Goal: Complete application form: Complete application form

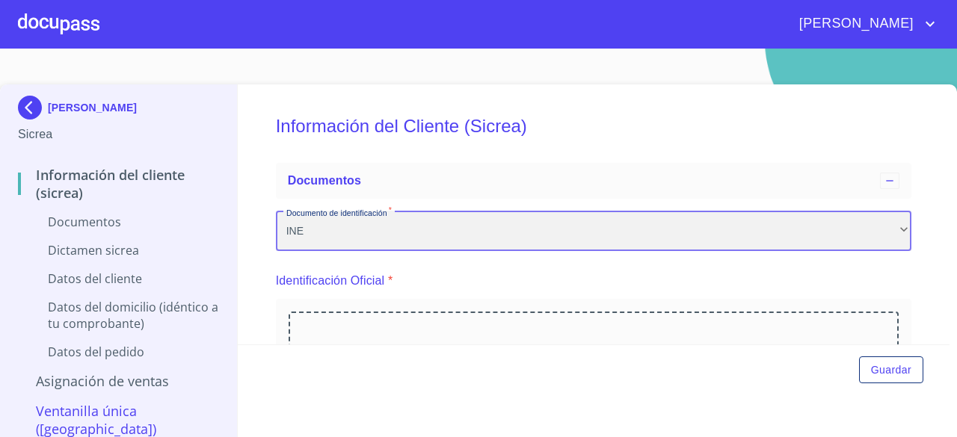
click at [362, 232] on div "INE" at bounding box center [593, 231] width 635 height 40
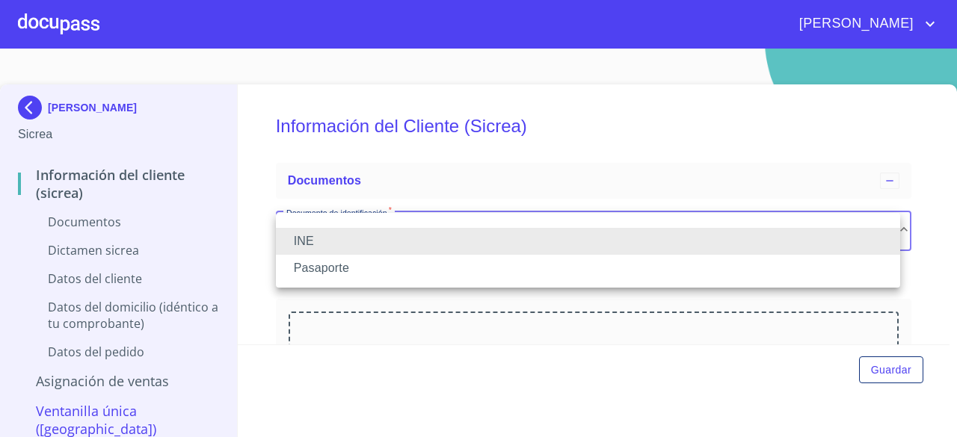
click at [362, 232] on li "INE" at bounding box center [588, 241] width 624 height 27
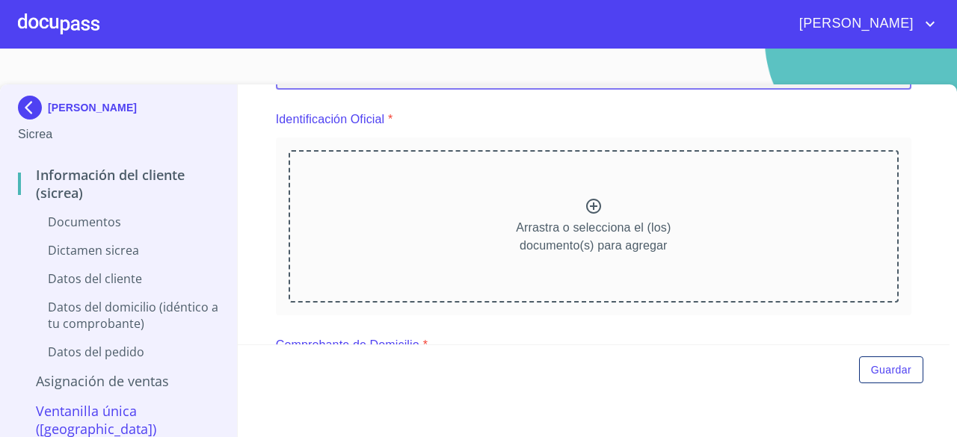
scroll to position [75, 0]
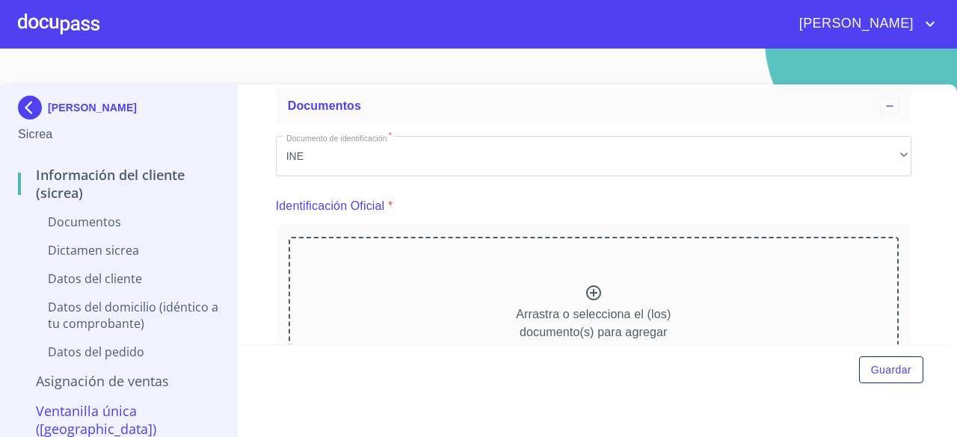
click at [575, 294] on div "Arrastra o selecciona el (los) documento(s) para agregar" at bounding box center [593, 313] width 610 height 152
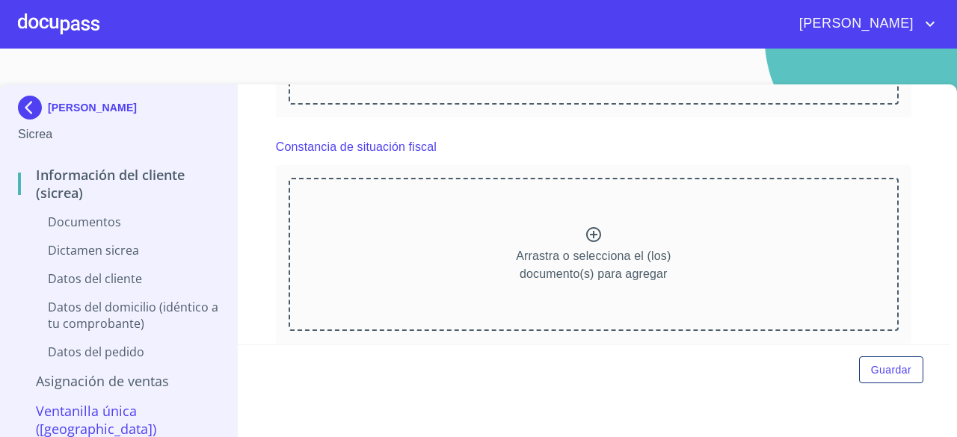
scroll to position [1046, 0]
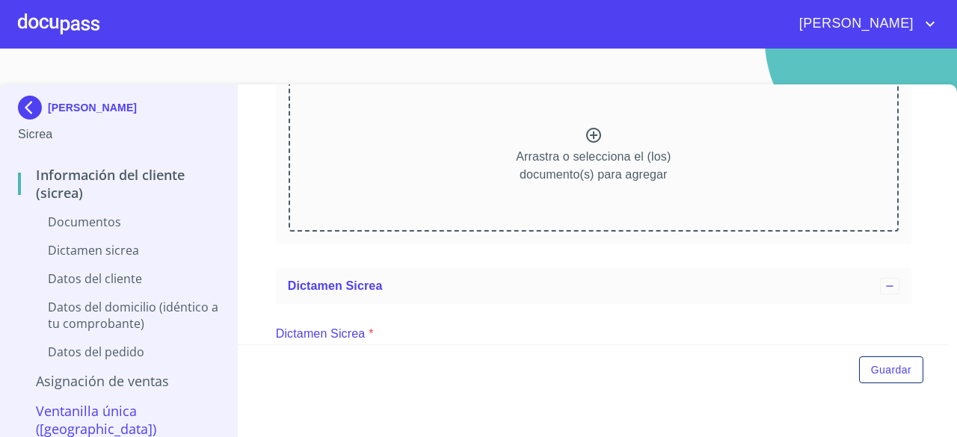
scroll to position [1196, 0]
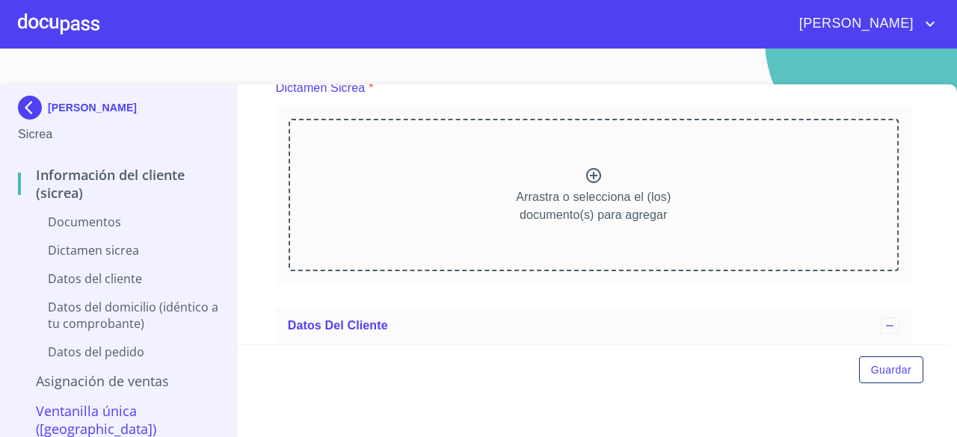
scroll to position [1794, 0]
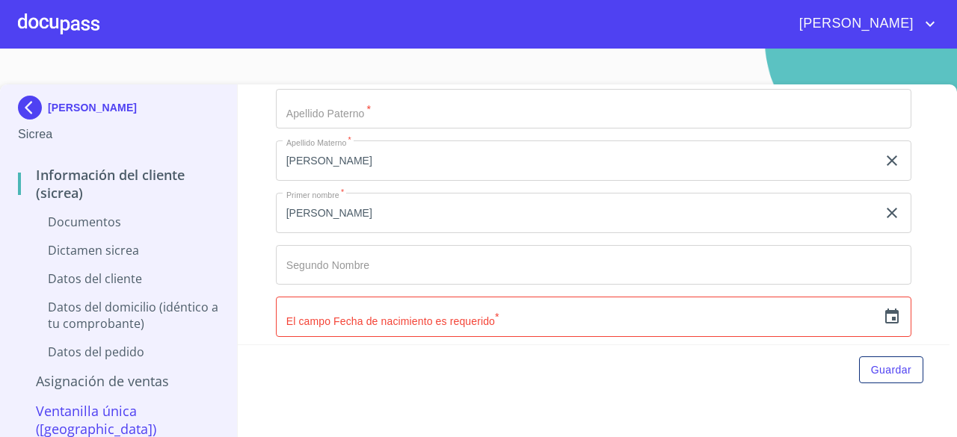
scroll to position [2466, 0]
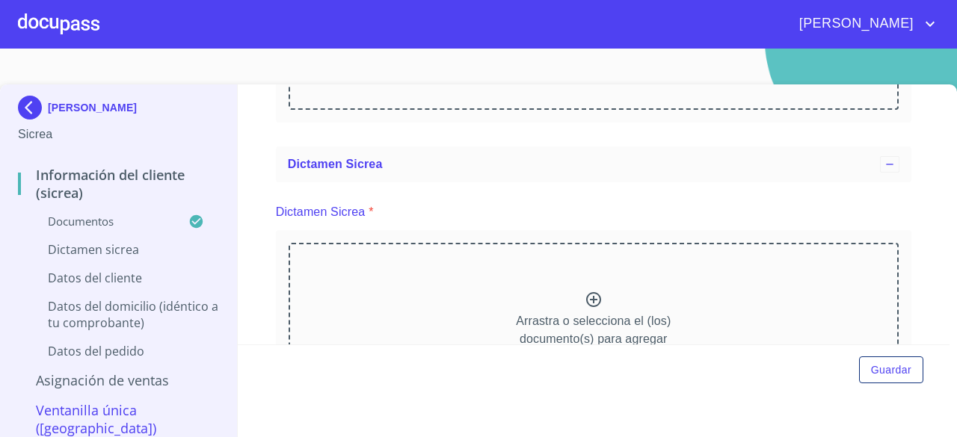
scroll to position [0, 0]
click at [242, 267] on div "Información del Cliente (Sicrea) Documentos Documento de identificación   * INE…" at bounding box center [594, 214] width 712 height 260
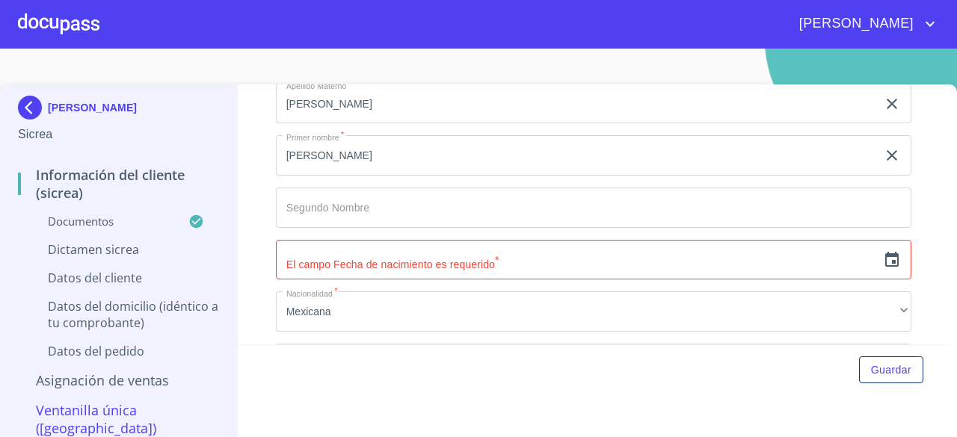
scroll to position [3139, 0]
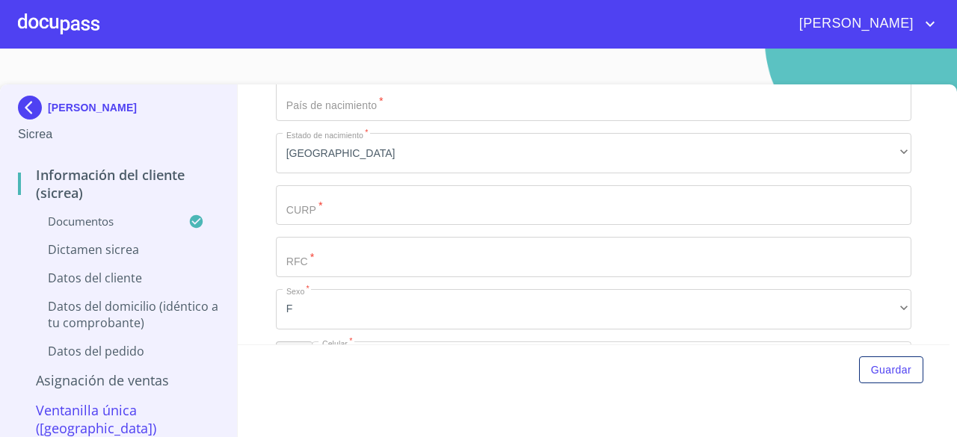
scroll to position [3737, 0]
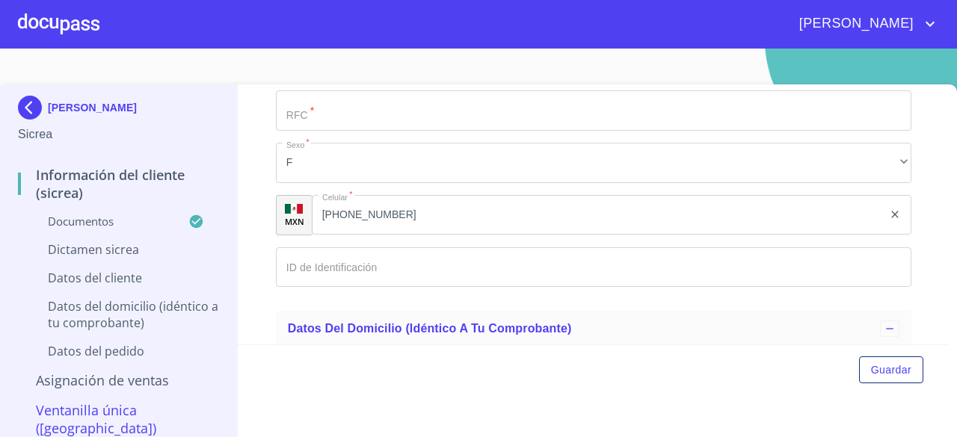
click at [36, 96] on img at bounding box center [33, 108] width 30 height 24
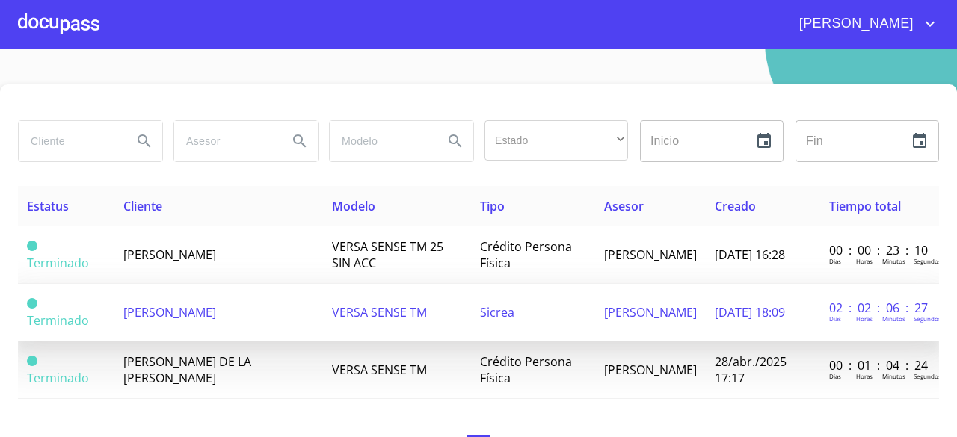
scroll to position [4, 0]
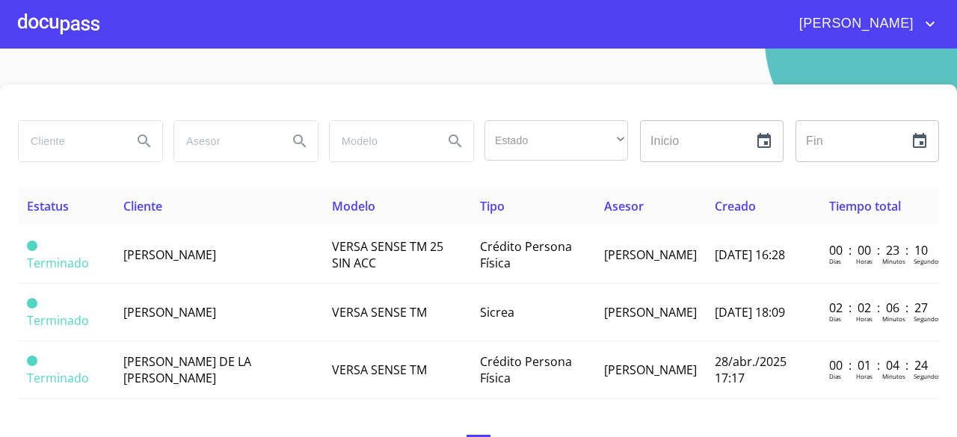
click at [914, 19] on span "[PERSON_NAME]" at bounding box center [854, 24] width 133 height 24
click at [861, 25] on div at bounding box center [478, 218] width 957 height 437
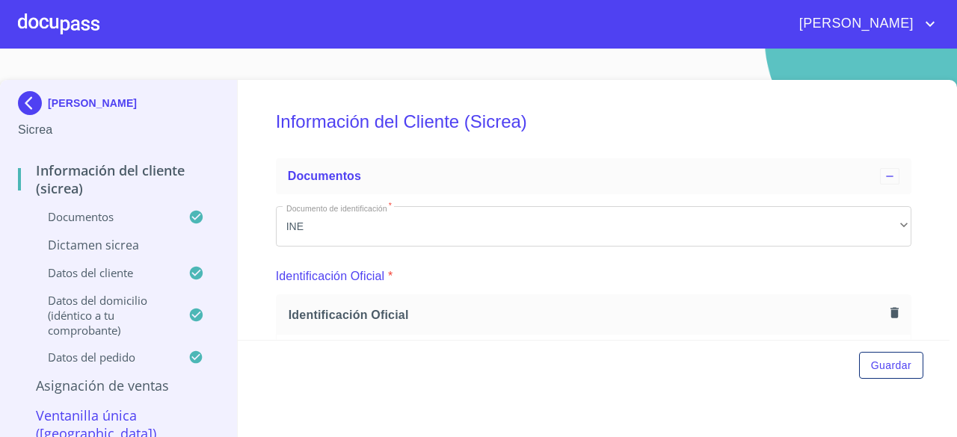
scroll to position [6, 0]
click at [924, 29] on icon "account of current user" at bounding box center [930, 24] width 18 height 18
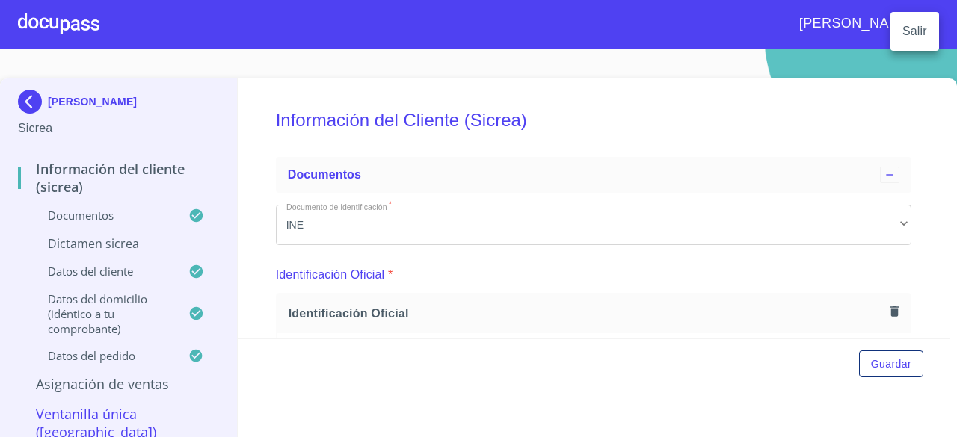
click at [924, 29] on li "Salir" at bounding box center [914, 31] width 49 height 27
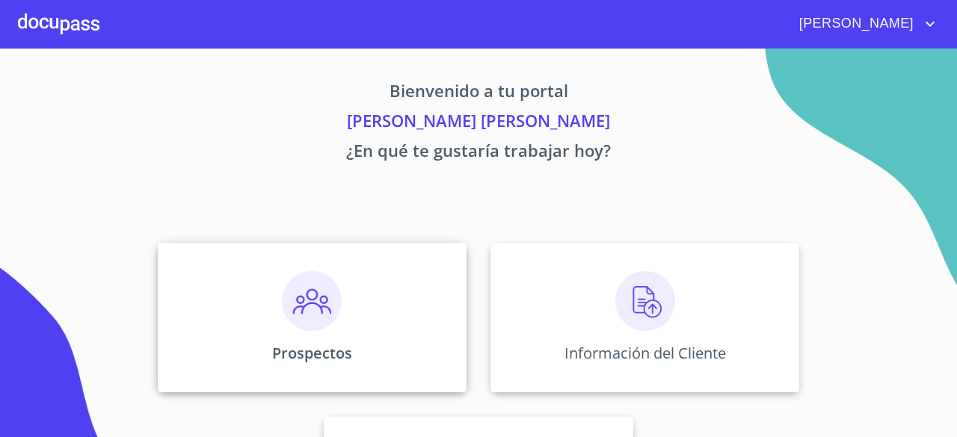
click at [282, 288] on img at bounding box center [312, 301] width 60 height 60
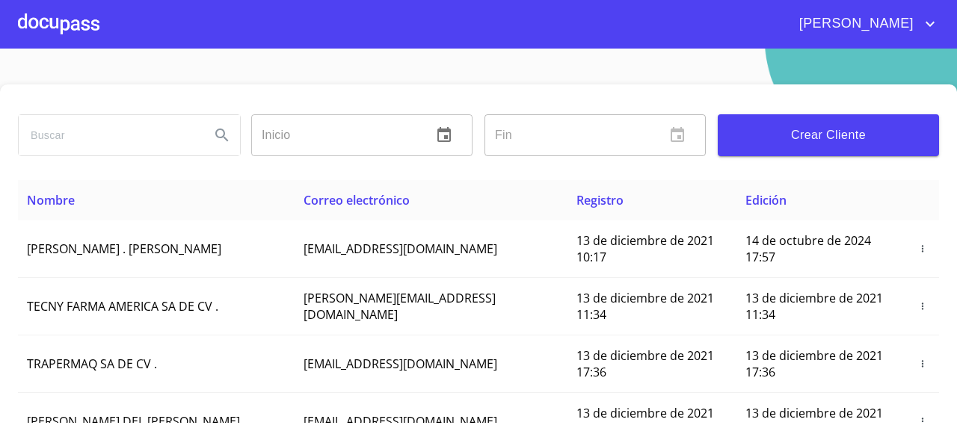
click at [755, 125] on span "Crear Cliente" at bounding box center [827, 135] width 197 height 21
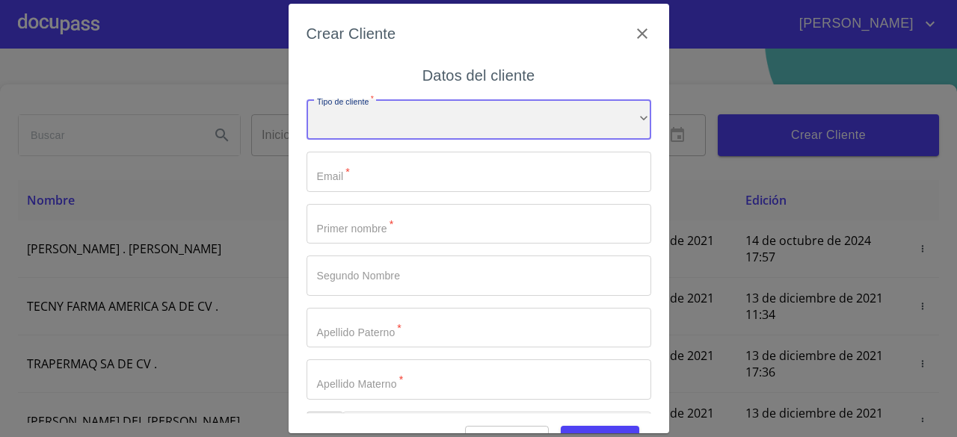
click at [458, 125] on div "​" at bounding box center [478, 119] width 345 height 40
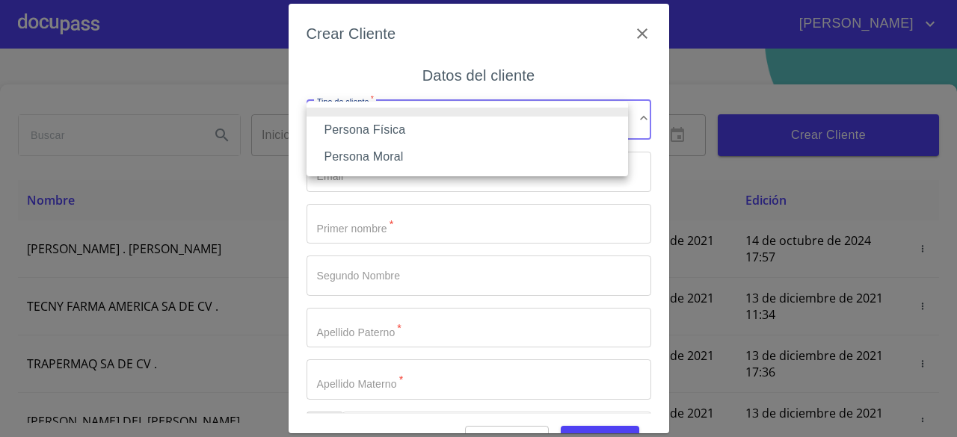
click at [396, 136] on li "Persona Física" at bounding box center [466, 130] width 321 height 27
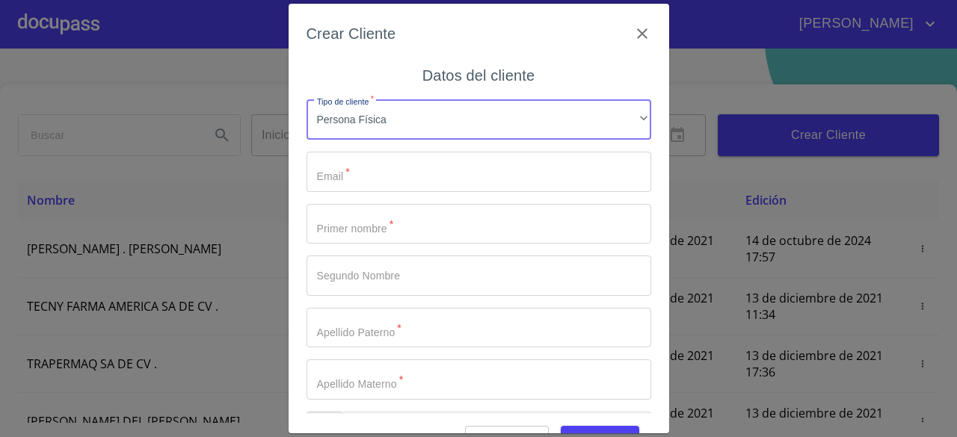
click at [389, 173] on input "Tipo de cliente   *" at bounding box center [478, 172] width 345 height 40
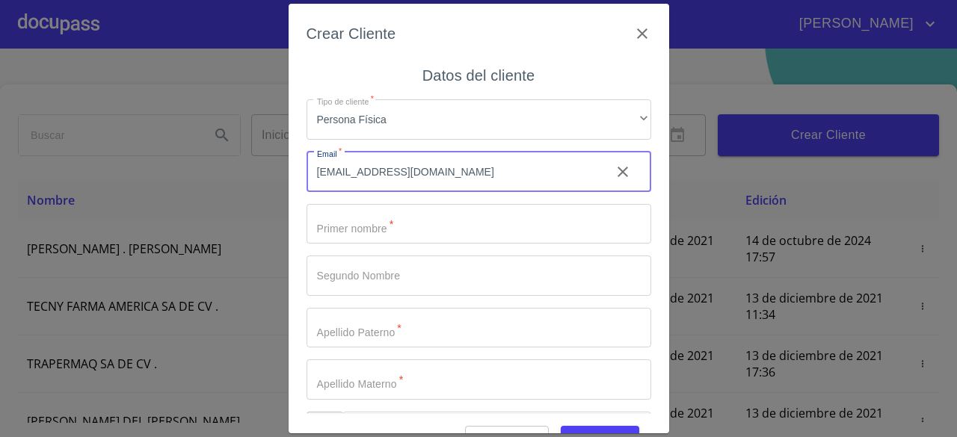
type input "[EMAIL_ADDRESS][DOMAIN_NAME]"
click at [417, 224] on input "Tipo de cliente   *" at bounding box center [478, 224] width 345 height 40
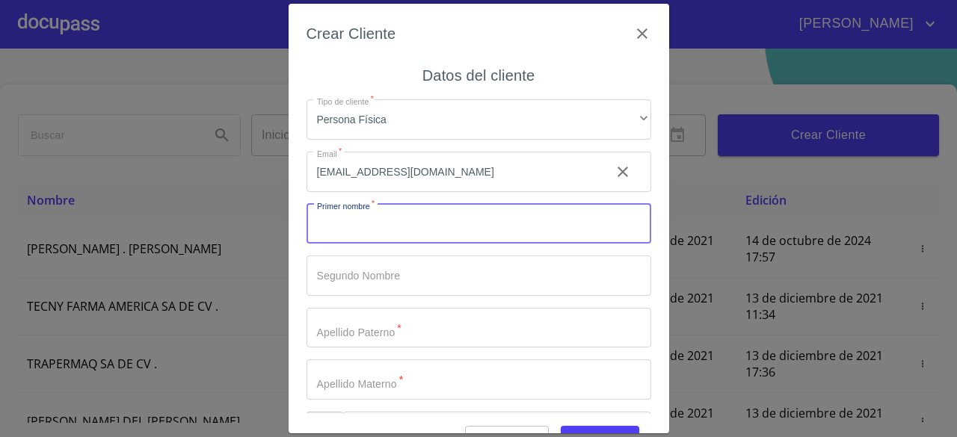
type input "a"
type input "ANA"
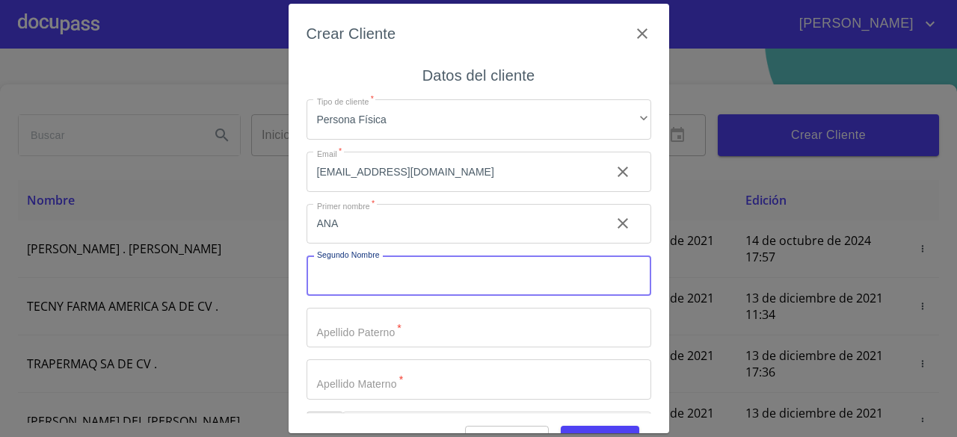
click at [402, 274] on input "Tipo de cliente   *" at bounding box center [478, 276] width 345 height 40
type input "LORENA"
click at [382, 244] on input "Tipo de cliente   *" at bounding box center [452, 224] width 292 height 40
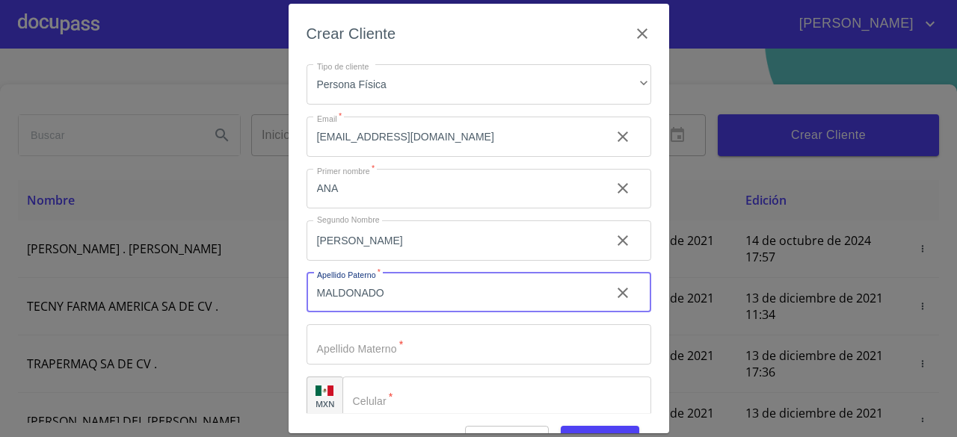
scroll to position [51, 0]
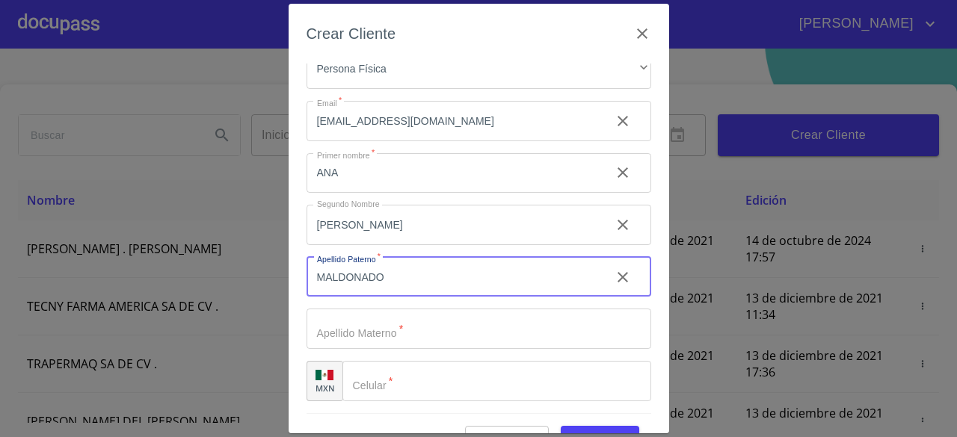
type input "MALDONADO"
click at [382, 194] on input "Tipo de cliente   *" at bounding box center [452, 173] width 292 height 40
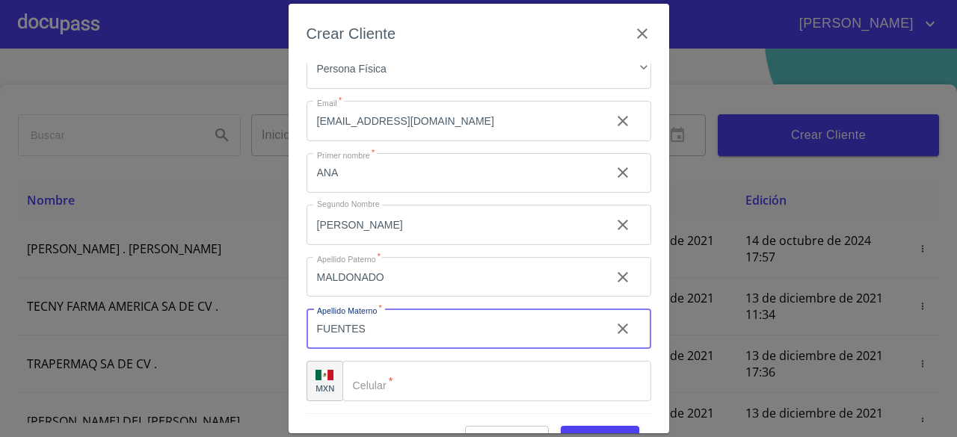
type input "FUENTES"
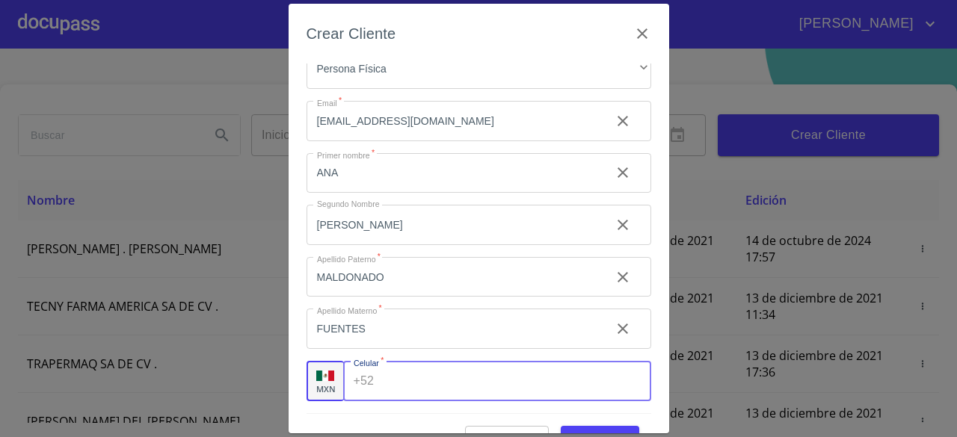
click at [377, 394] on div "+52 ​" at bounding box center [497, 381] width 308 height 40
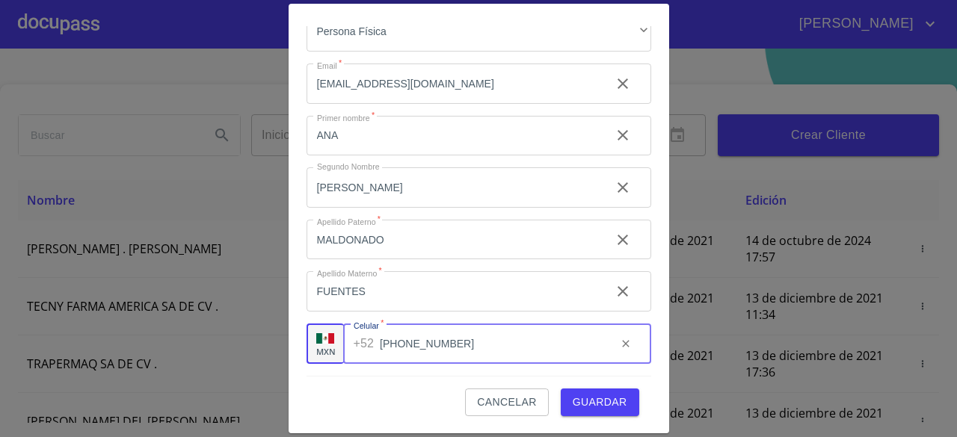
type input "(33)12737735"
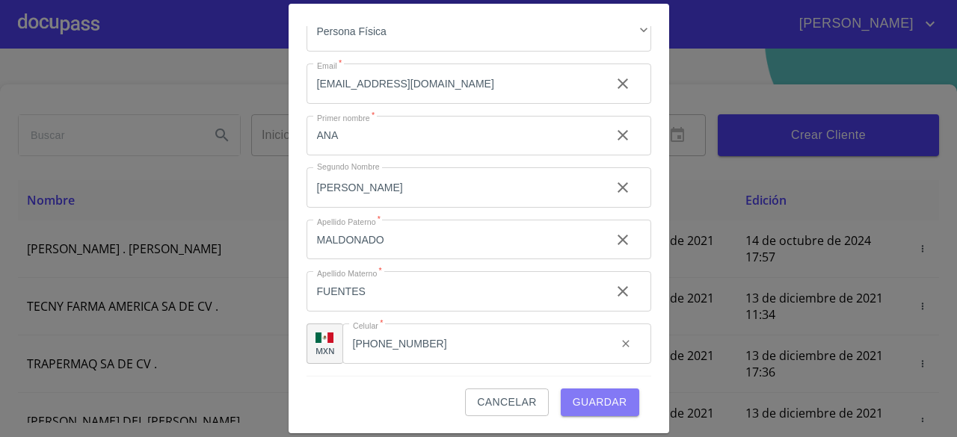
click at [606, 394] on span "Guardar" at bounding box center [599, 402] width 55 height 19
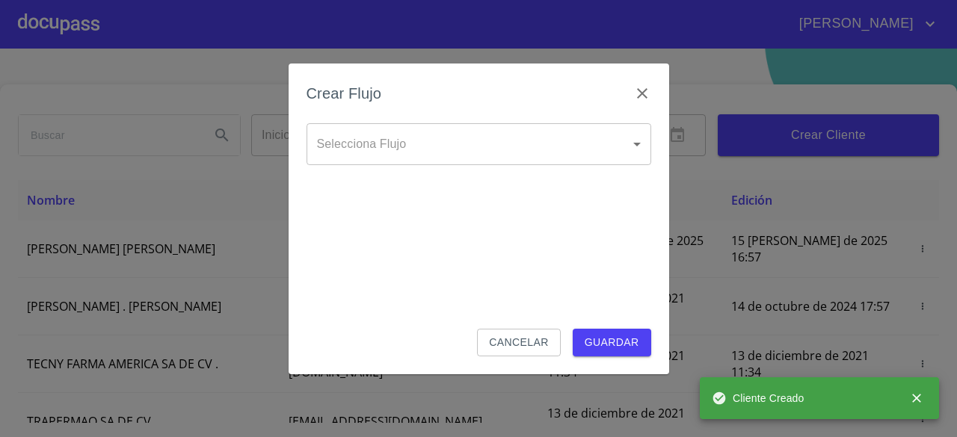
click at [598, 146] on body "PAOLA CECILIA Inicio ​ Fin ​ Crear Cliente Nombre Correo electrónico Registro E…" at bounding box center [478, 218] width 957 height 437
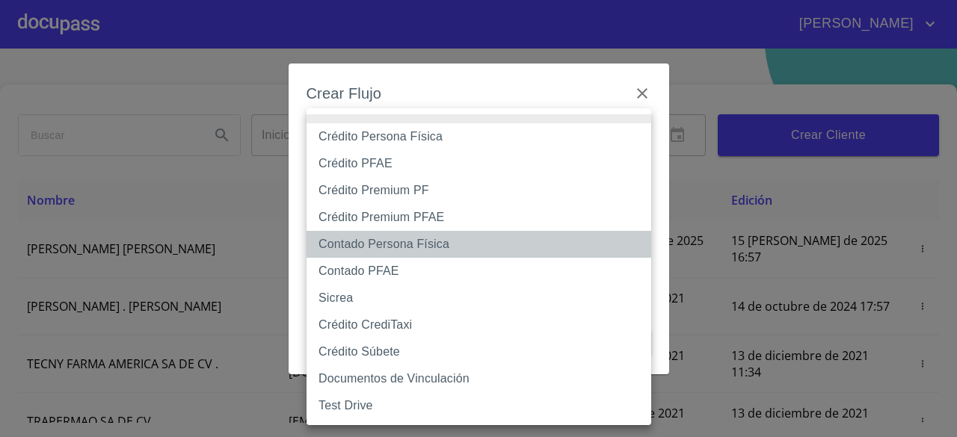
click at [362, 254] on li "Contado Persona Física" at bounding box center [478, 244] width 345 height 27
type input "61b10eea9b8c202ad57ac5da"
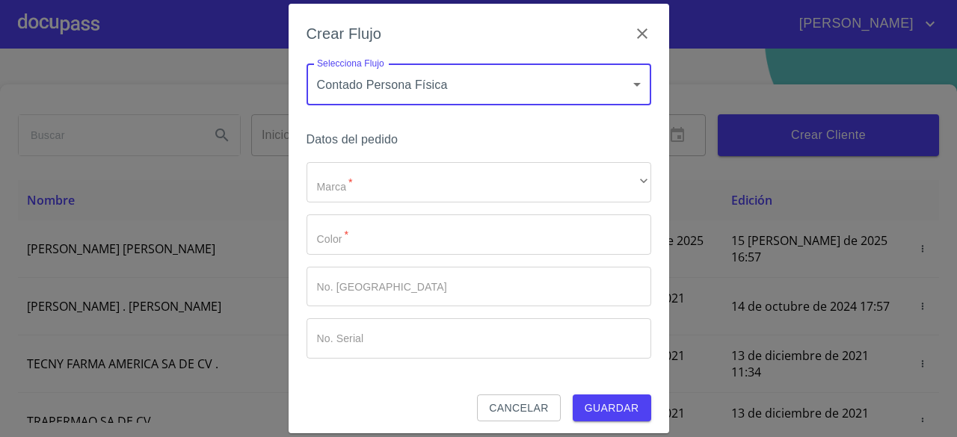
click at [387, 84] on body "PAOLA CECILIA Inicio ​ Fin ​ Crear Cliente Nombre Correo electrónico Registro E…" at bounding box center [478, 218] width 957 height 437
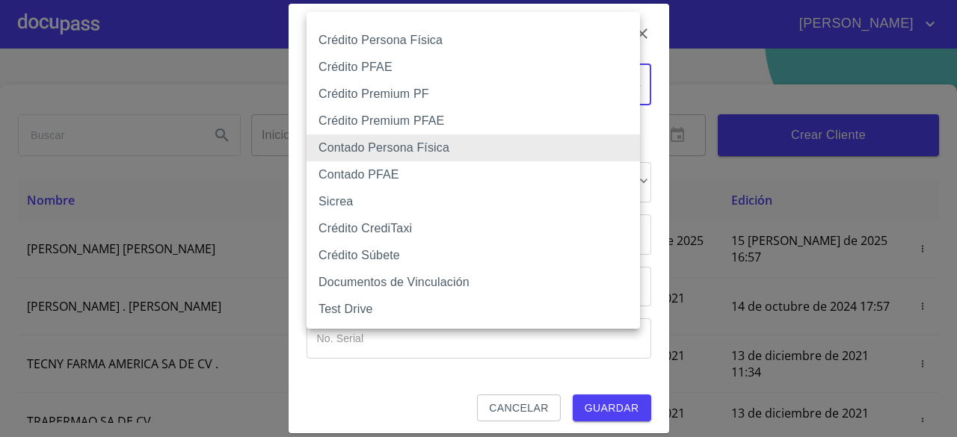
click at [353, 147] on li "Contado Persona Física" at bounding box center [472, 148] width 333 height 27
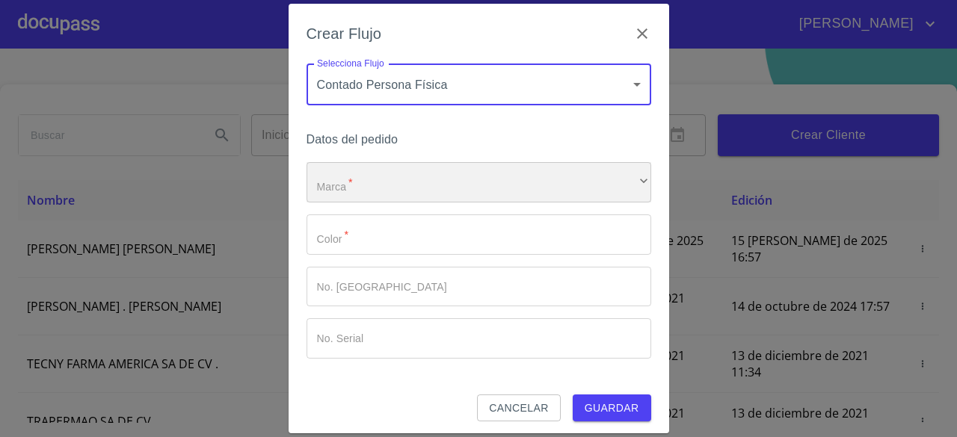
click at [361, 184] on div "​" at bounding box center [478, 182] width 345 height 40
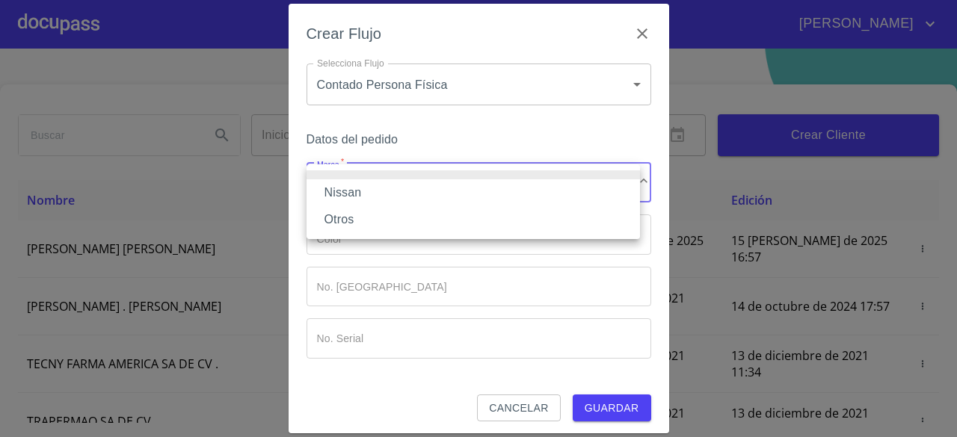
click at [360, 192] on li "Nissan" at bounding box center [472, 192] width 333 height 27
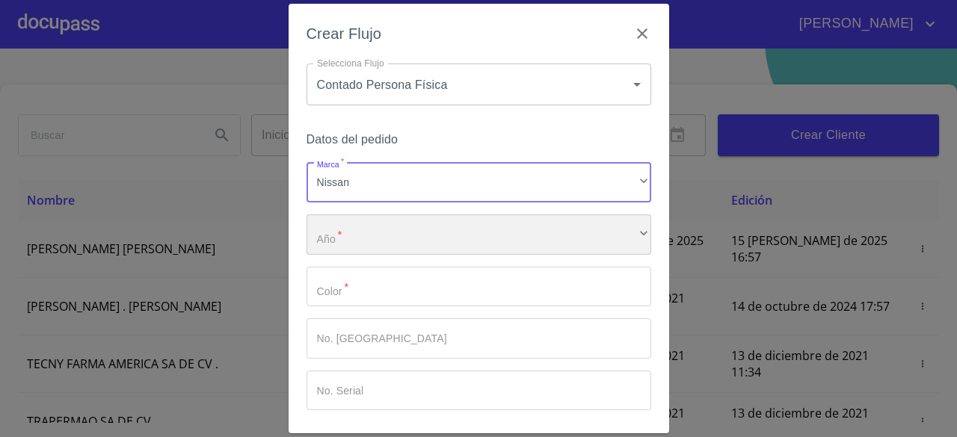
click at [356, 245] on div "​" at bounding box center [478, 234] width 345 height 40
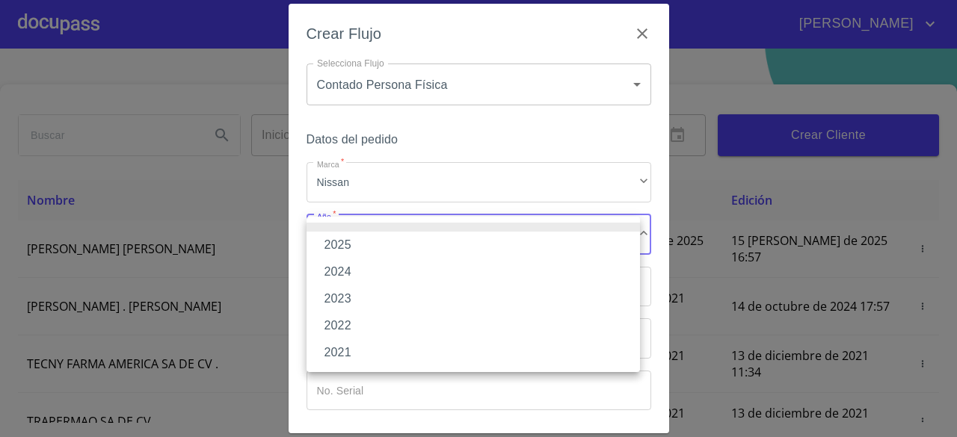
click at [362, 240] on li "2025" at bounding box center [472, 245] width 333 height 27
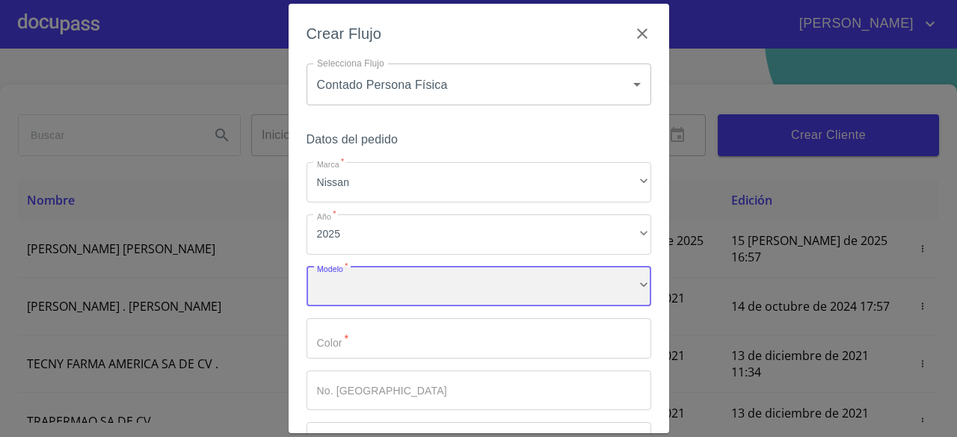
click at [371, 283] on div "​" at bounding box center [478, 287] width 345 height 40
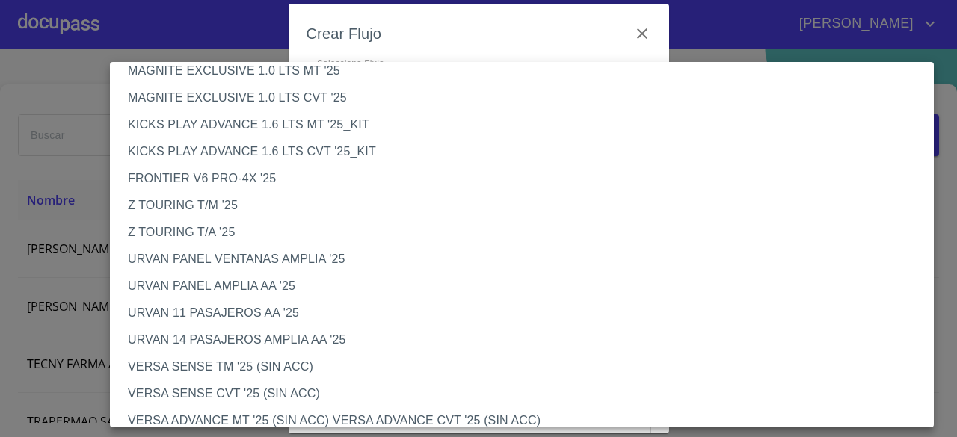
scroll to position [374, 0]
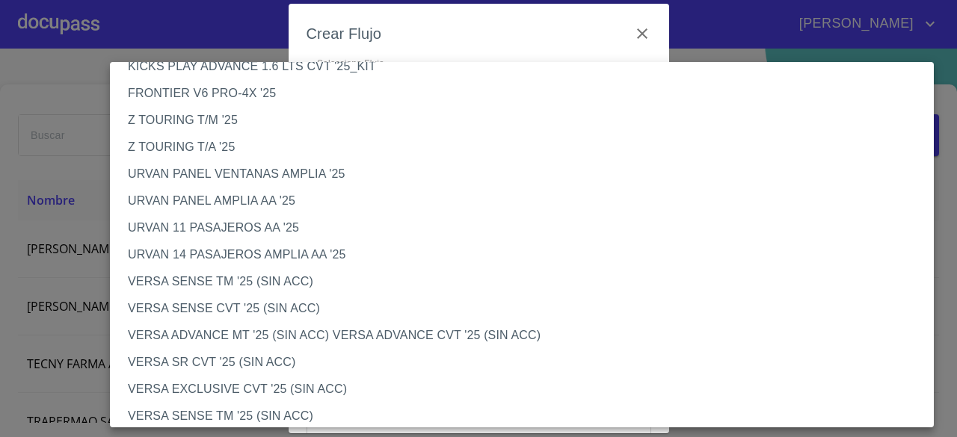
click at [214, 310] on li "VERSA SENSE CVT '25 (SIN ACC)" at bounding box center [527, 308] width 835 height 27
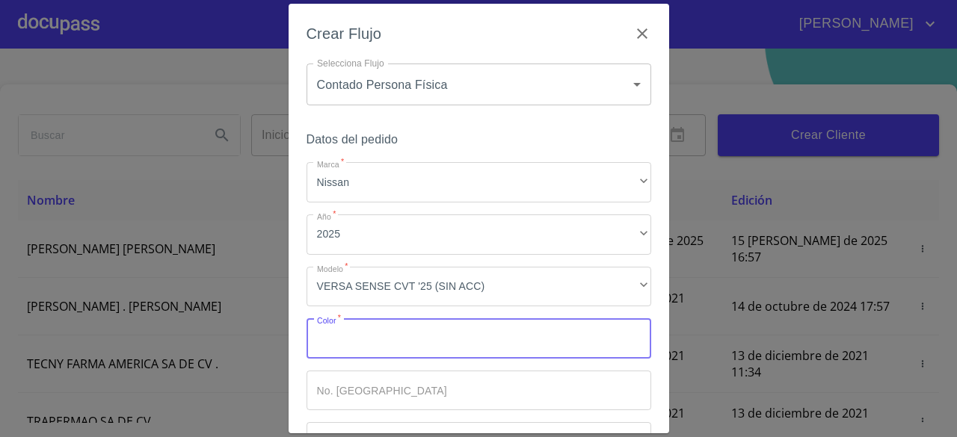
click at [396, 342] on input "Marca   *" at bounding box center [478, 338] width 345 height 40
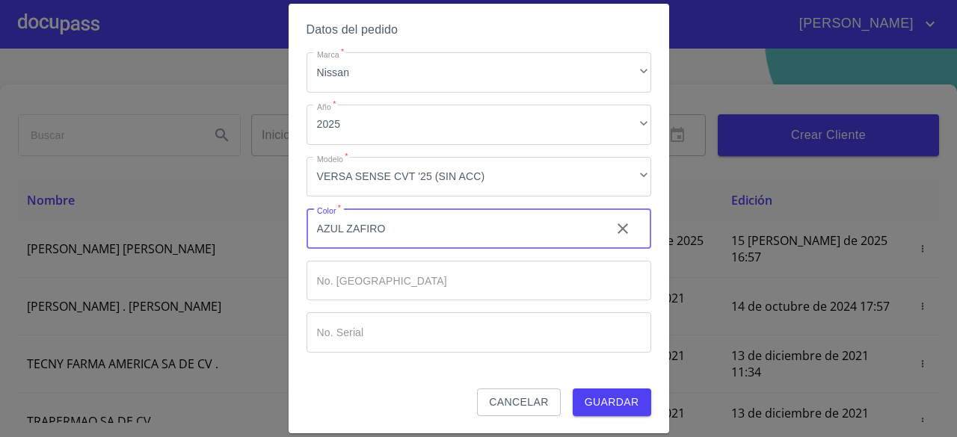
type input "AZUL ZAFIRO"
click at [404, 249] on input "Marca   *" at bounding box center [452, 228] width 292 height 40
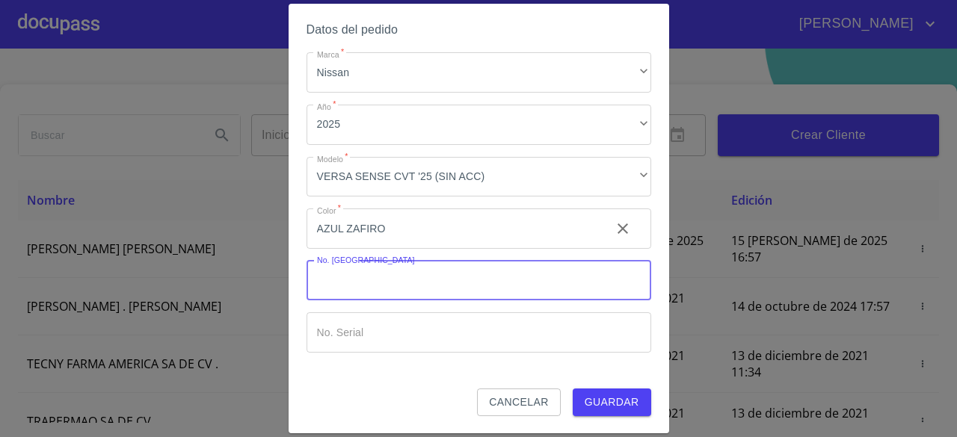
click at [620, 403] on span "Guardar" at bounding box center [611, 402] width 55 height 19
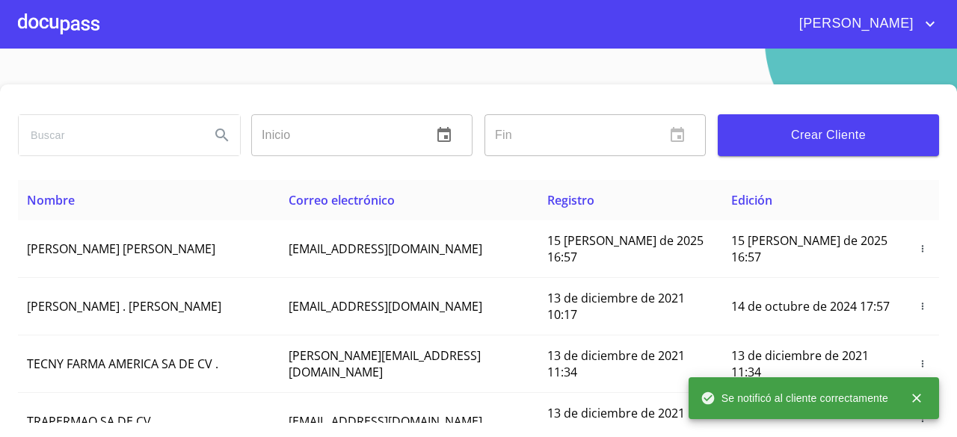
click at [73, 29] on div at bounding box center [58, 24] width 81 height 48
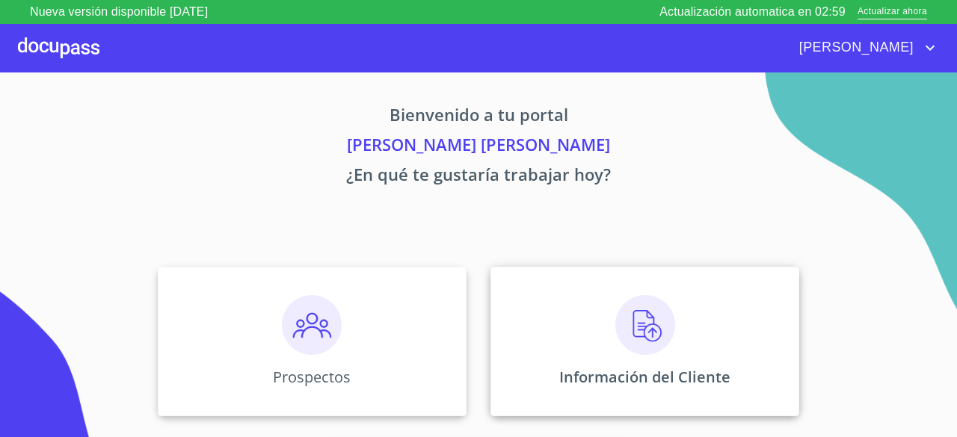
scroll to position [139, 0]
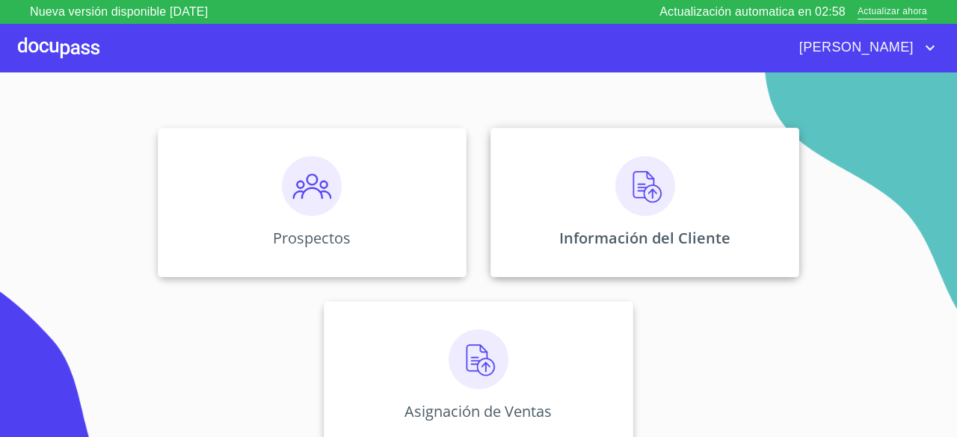
click at [626, 222] on div "Información del Cliente" at bounding box center [644, 202] width 309 height 149
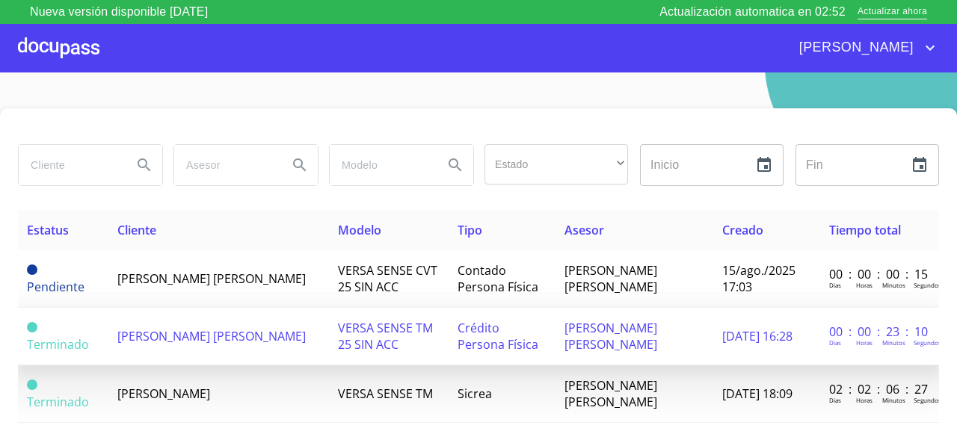
click at [251, 271] on span "ANA LORENA MALDONADO FUENTES" at bounding box center [211, 279] width 188 height 16
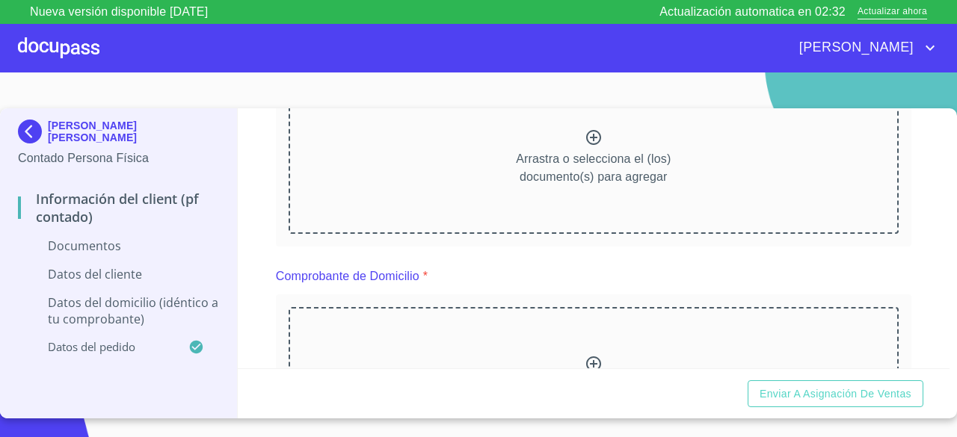
scroll to position [75, 0]
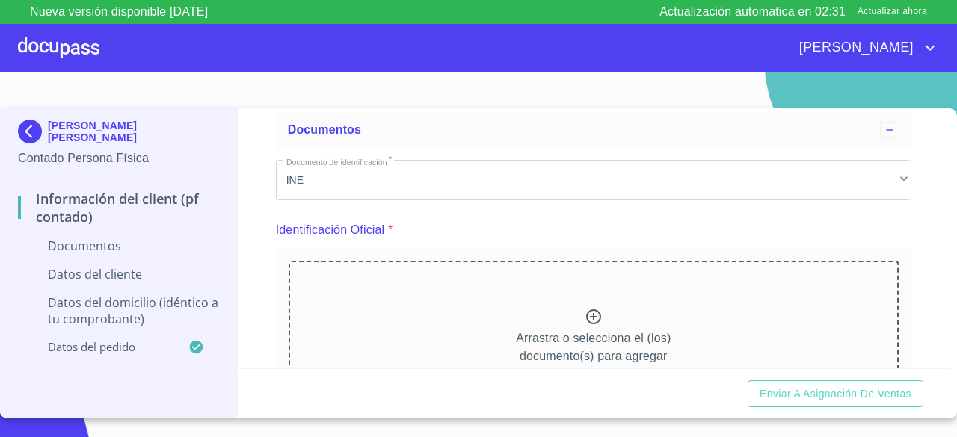
click at [576, 328] on div "Arrastra o selecciona el (los) documento(s) para agregar" at bounding box center [593, 337] width 610 height 152
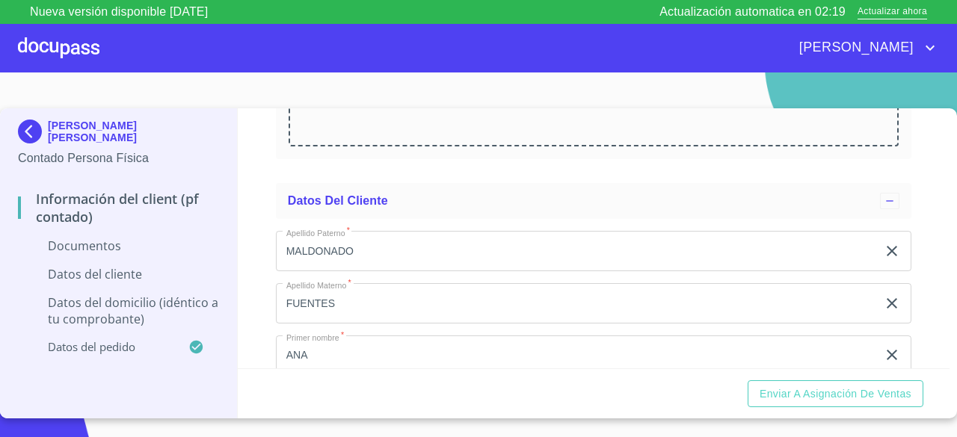
scroll to position [1046, 0]
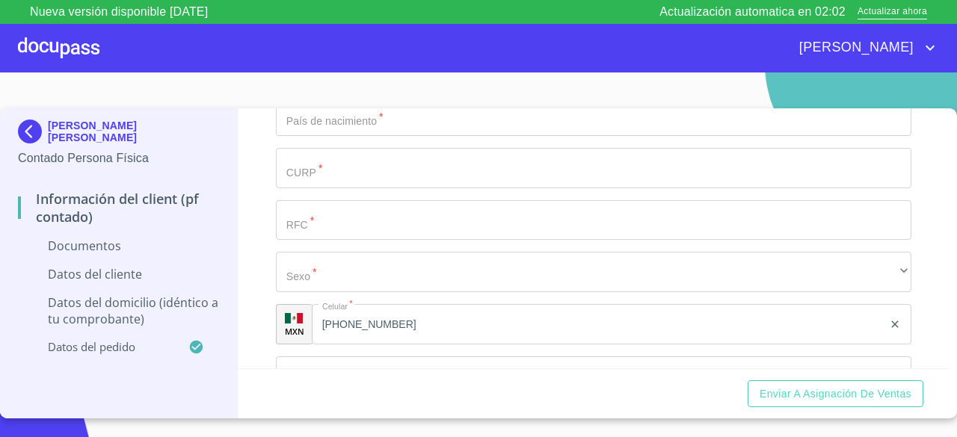
scroll to position [1868, 0]
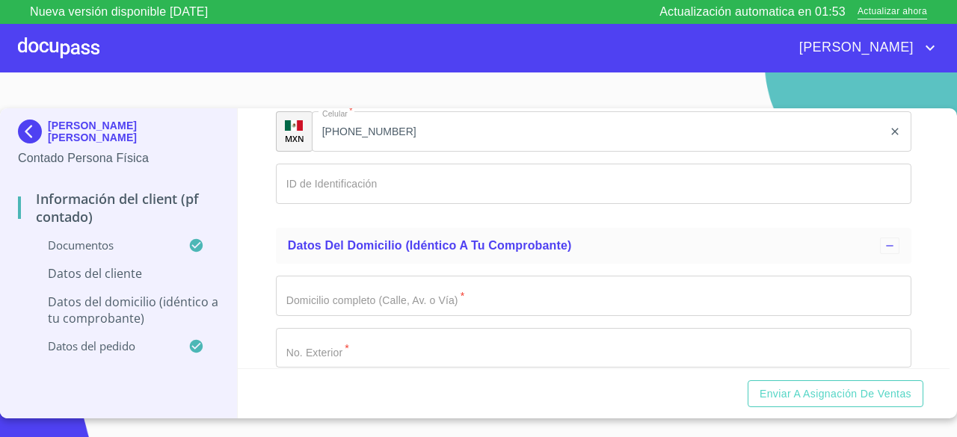
scroll to position [2466, 0]
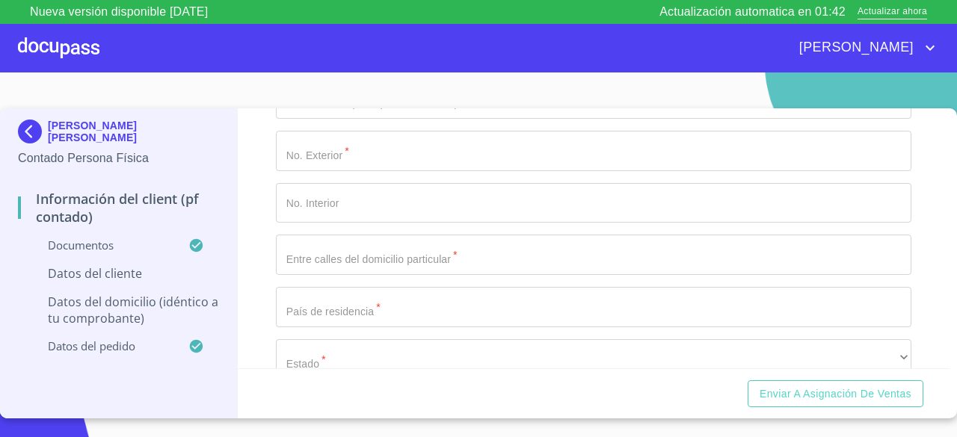
scroll to position [3213, 0]
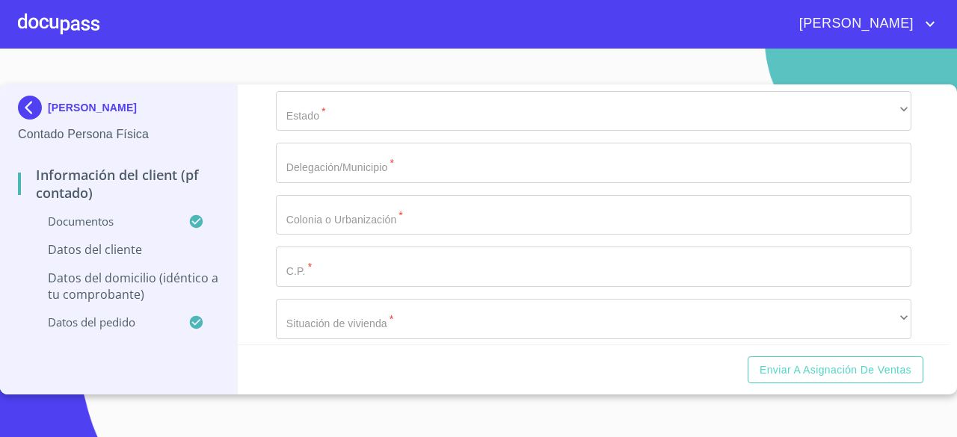
scroll to position [3213, 0]
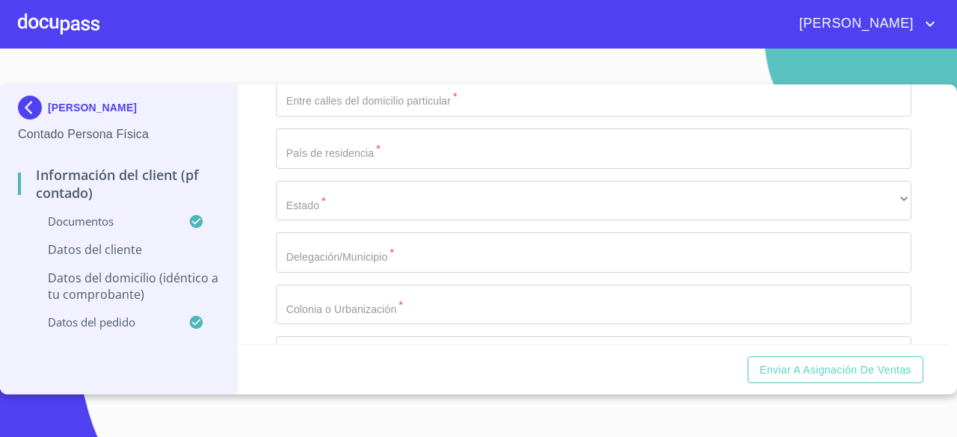
type input "1_"
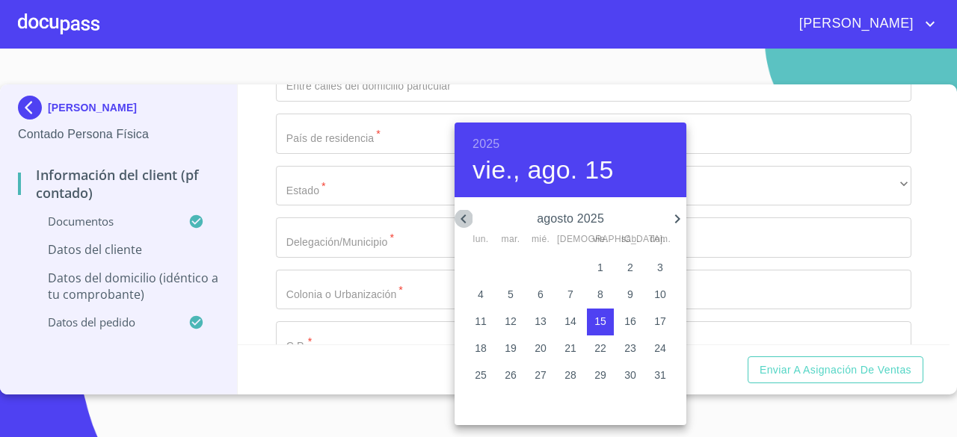
click at [468, 220] on icon "button" at bounding box center [463, 219] width 18 height 18
click at [608, 170] on h4 "vie., ago. 15" at bounding box center [542, 170] width 141 height 31
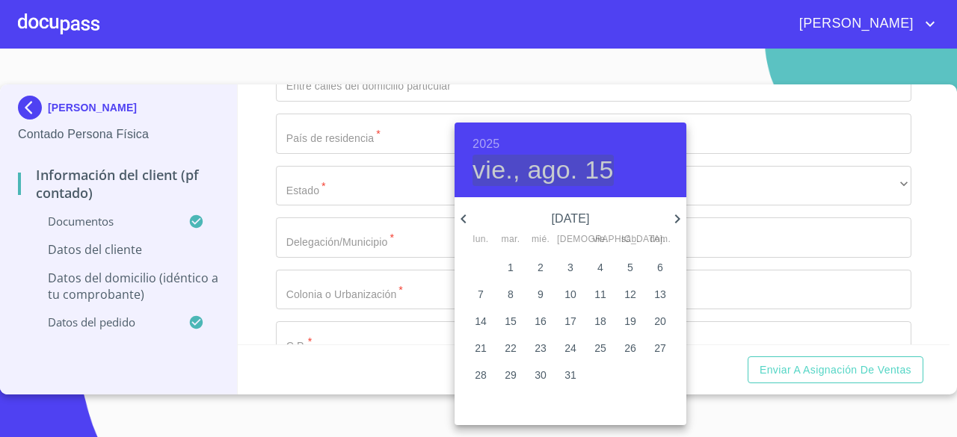
click at [591, 170] on h4 "vie., ago. 15" at bounding box center [542, 170] width 141 height 31
click at [569, 217] on p "julio 2025" at bounding box center [570, 219] width 196 height 18
click at [520, 166] on h4 "vie., ago. 15" at bounding box center [542, 170] width 141 height 31
click at [485, 141] on h6 "2025" at bounding box center [485, 144] width 27 height 21
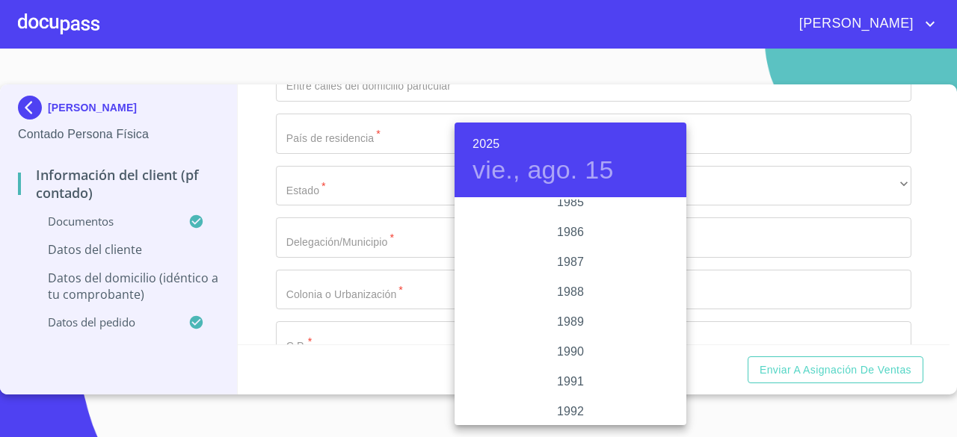
scroll to position [1779, 0]
click at [571, 234] on div "1985" at bounding box center [570, 229] width 232 height 30
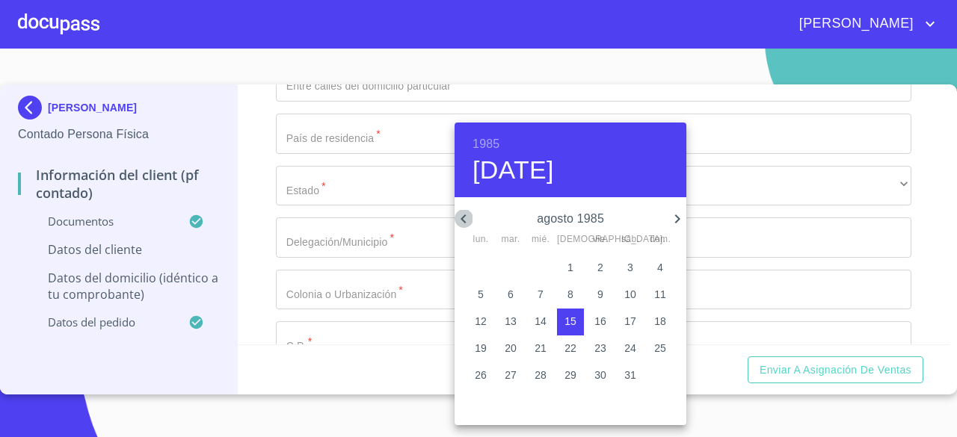
click at [469, 217] on icon "button" at bounding box center [463, 219] width 18 height 18
click at [602, 294] on p "12" at bounding box center [600, 294] width 12 height 15
type input "12 de jul. de 1985"
click at [738, 202] on div at bounding box center [478, 218] width 957 height 437
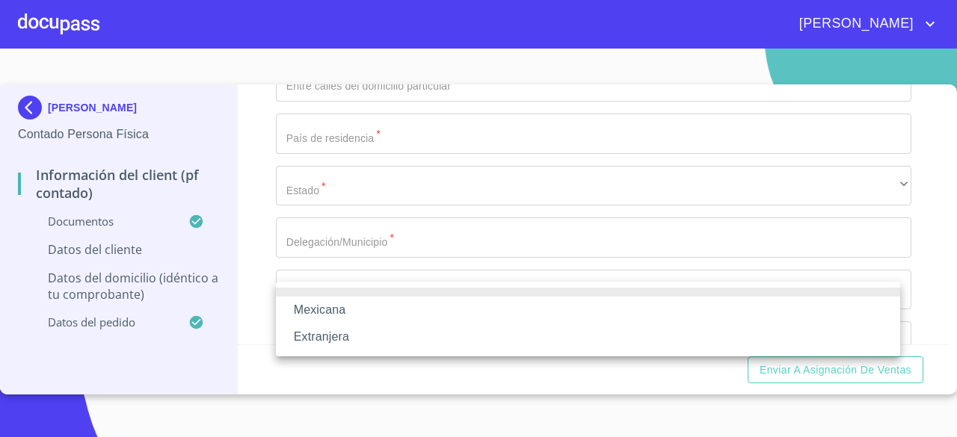
click at [332, 313] on li "Mexicana" at bounding box center [588, 310] width 624 height 27
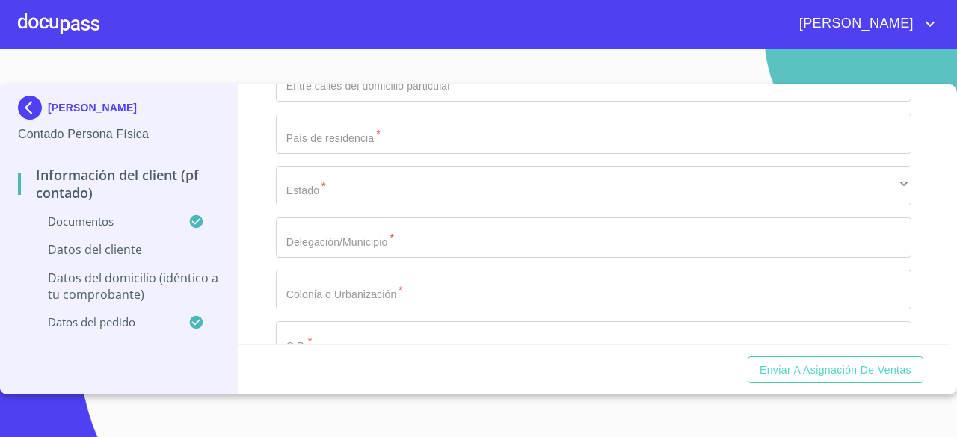
scroll to position [3288, 0]
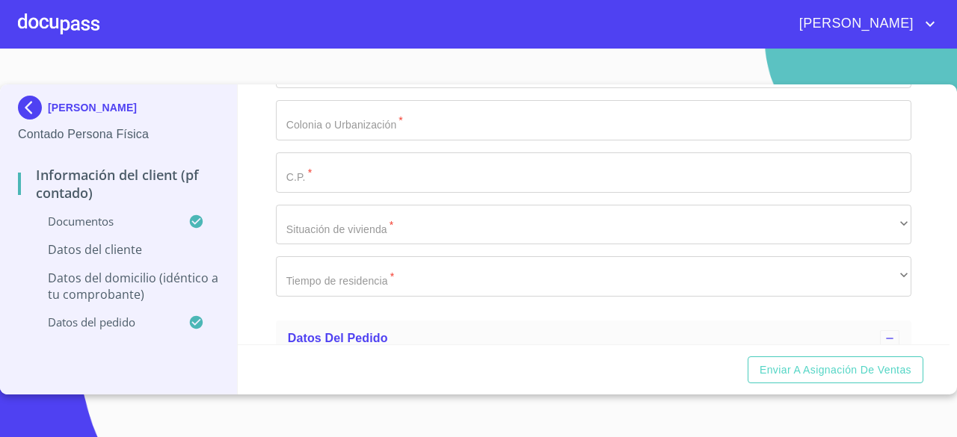
scroll to position [3438, 0]
type input "[GEOGRAPHIC_DATA]"
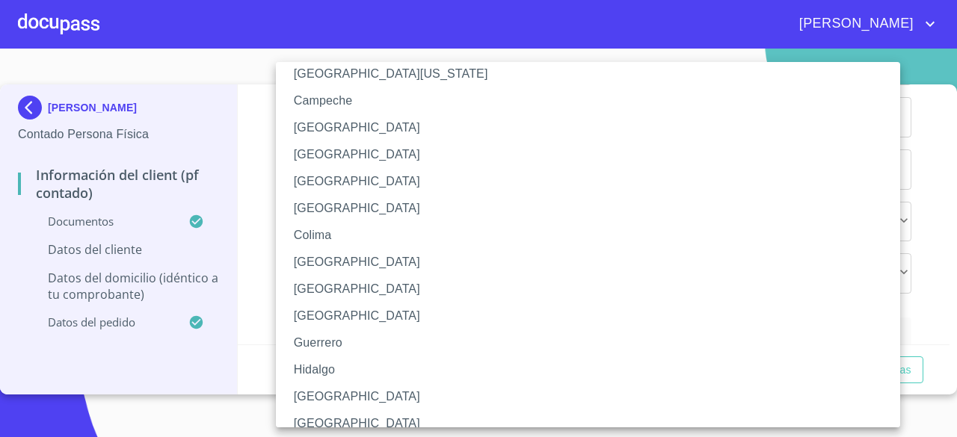
scroll to position [224, 0]
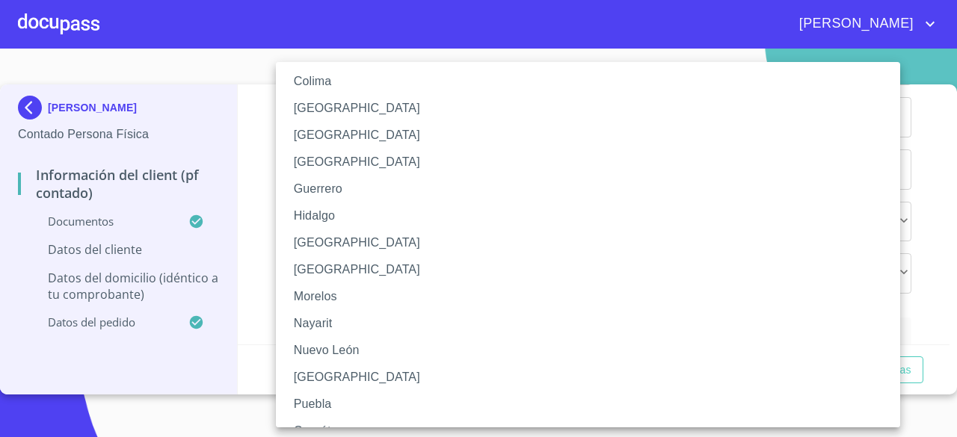
click at [320, 237] on li "[GEOGRAPHIC_DATA]" at bounding box center [593, 242] width 635 height 27
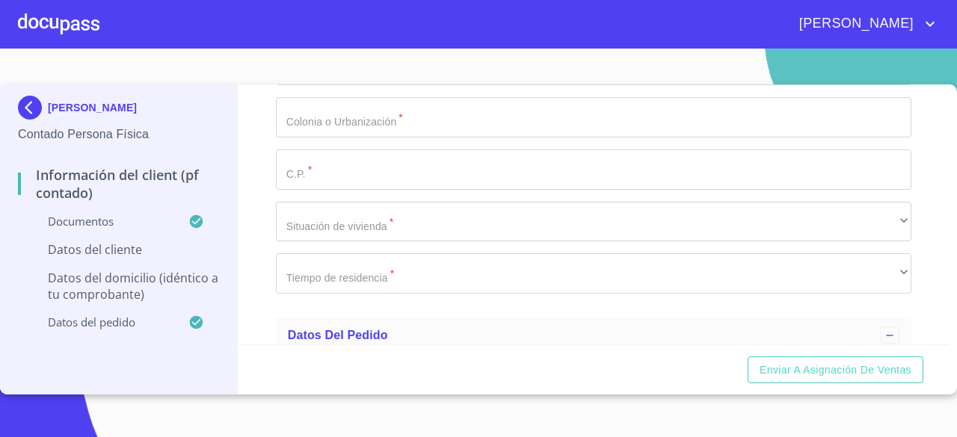
type input "MAFA850712MJCLNN05"
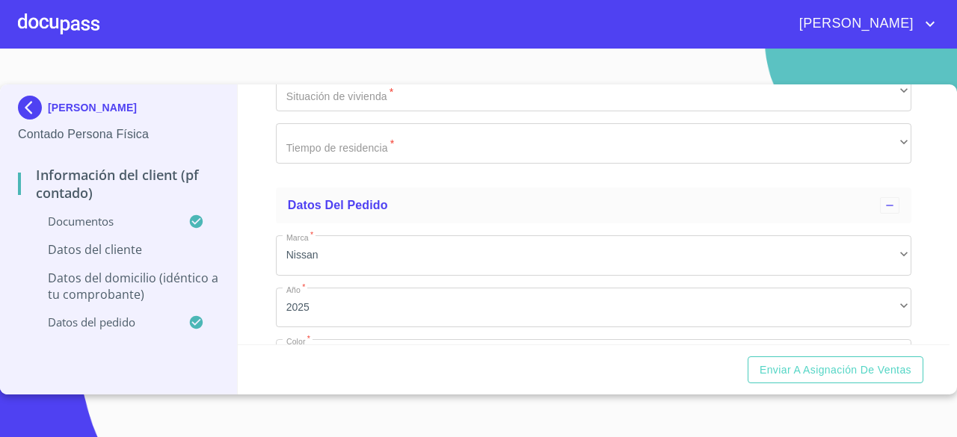
scroll to position [3587, 0]
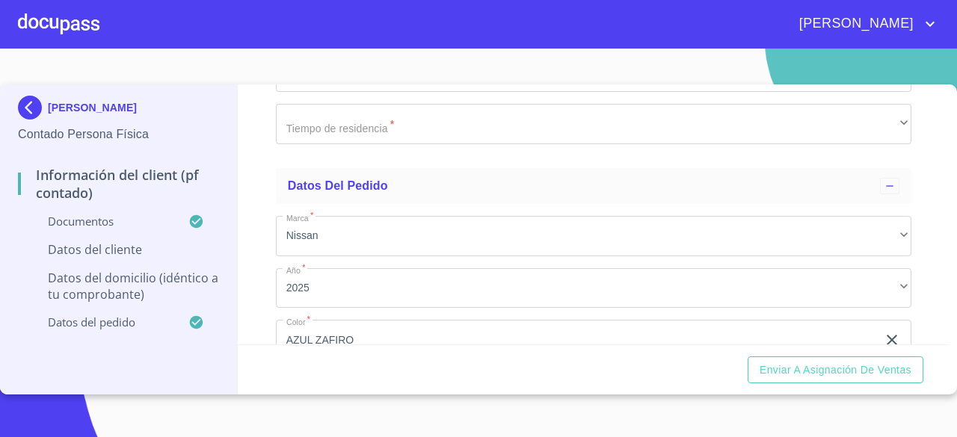
type input "MAFA850712SJ5"
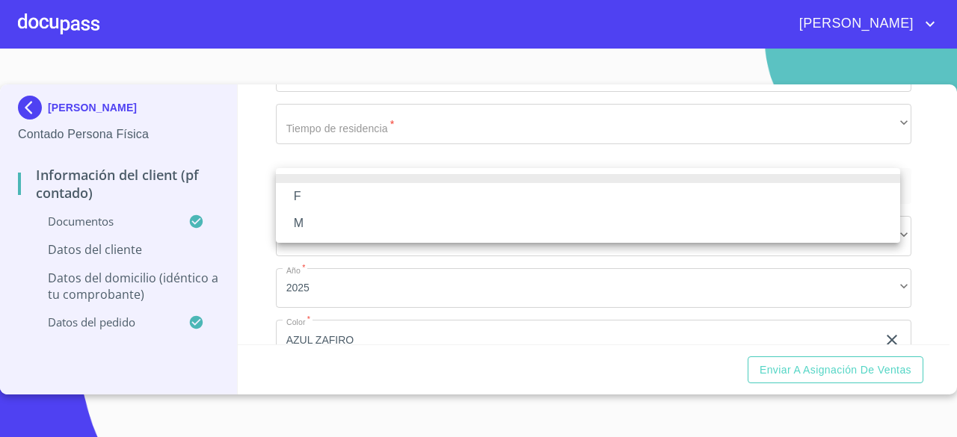
click at [300, 192] on li "F" at bounding box center [588, 196] width 624 height 27
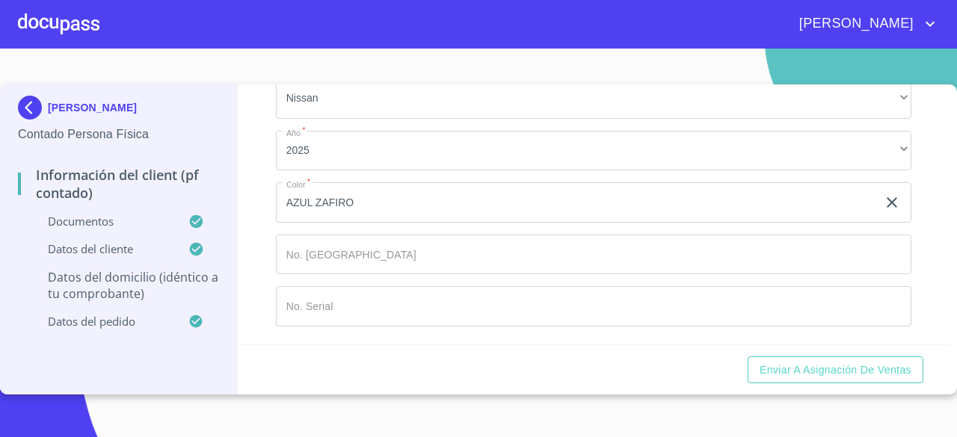
scroll to position [3737, 0]
type input "2082310648"
type input "AVENIDA SOLEDAD OROZCO"
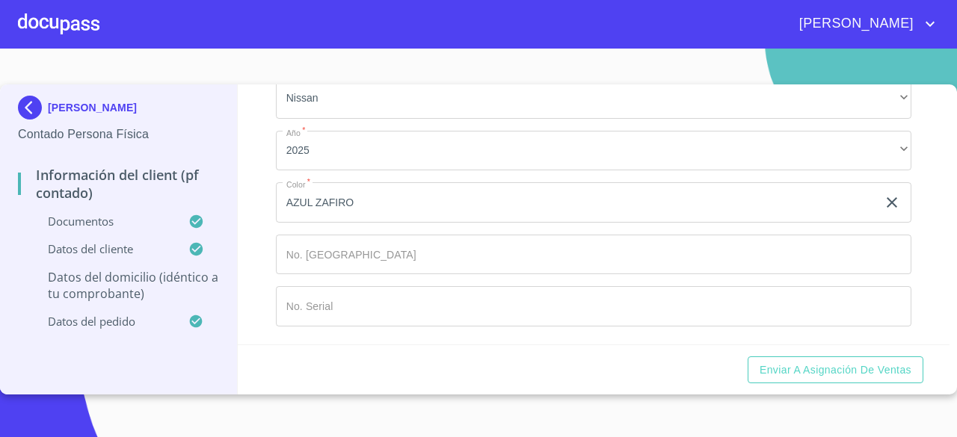
scroll to position [3886, 0]
type input "824"
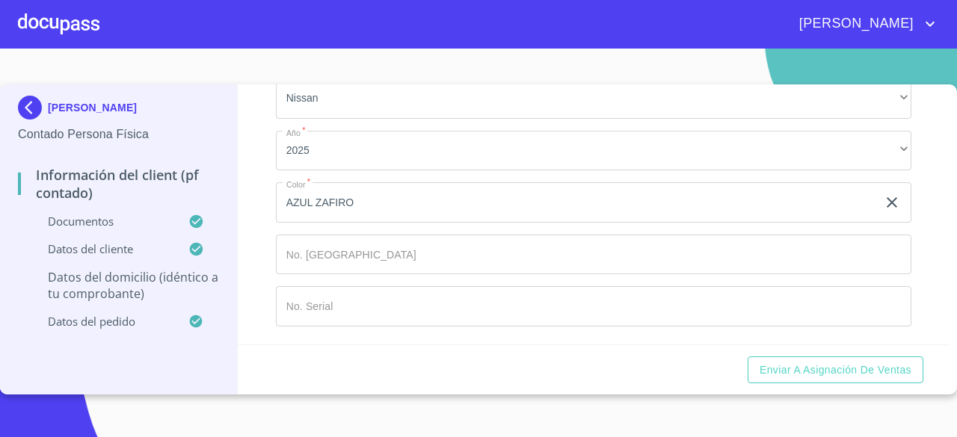
scroll to position [3961, 0]
type input "[GEOGRAPHIC_DATA]"
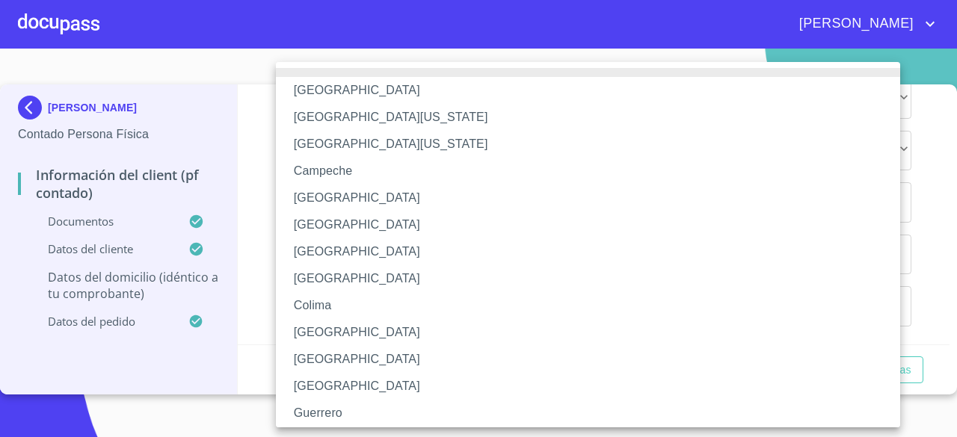
scroll to position [222, 0]
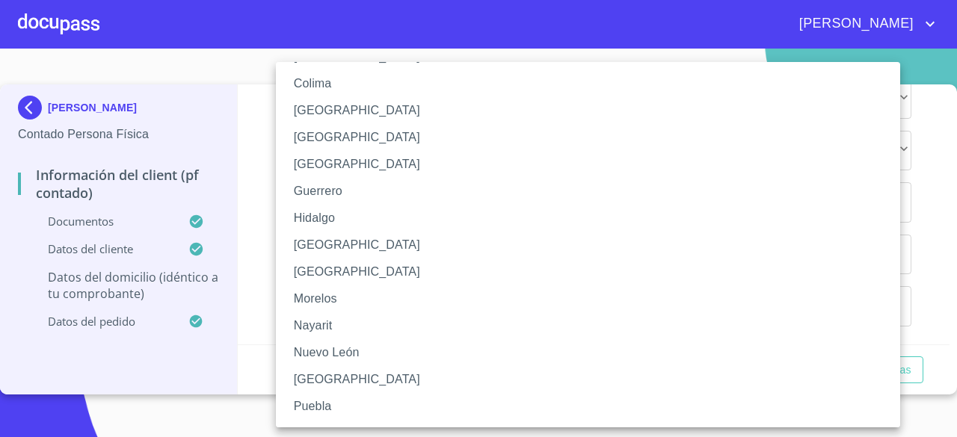
click at [340, 244] on li "[GEOGRAPHIC_DATA]" at bounding box center [593, 245] width 635 height 27
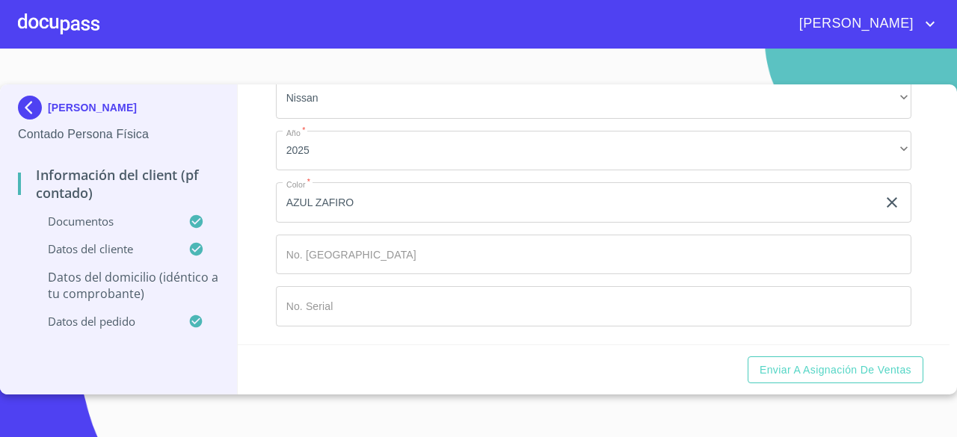
scroll to position [4035, 0]
type input "ZAPOPAN"
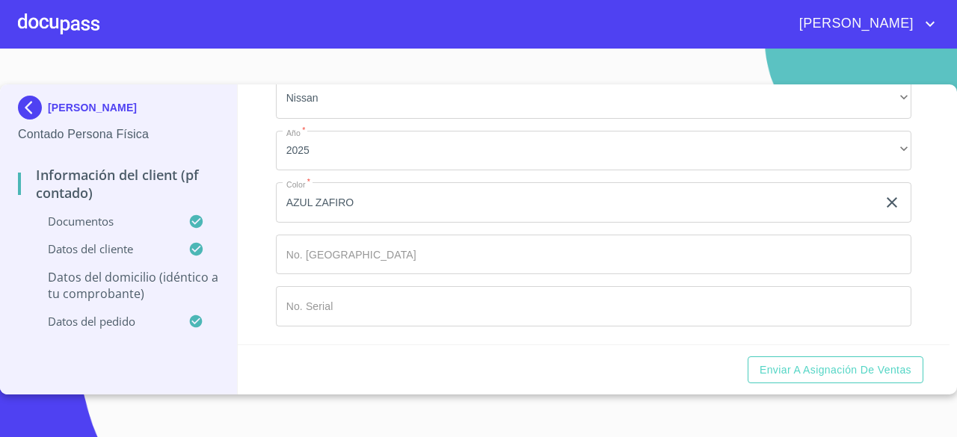
type input "EL CAPULLO"
type input "45150"
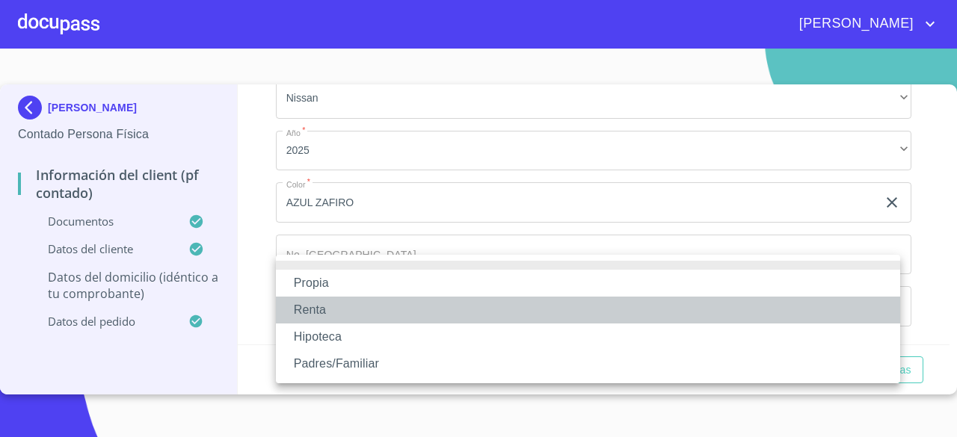
click at [326, 313] on li "Renta" at bounding box center [588, 310] width 624 height 27
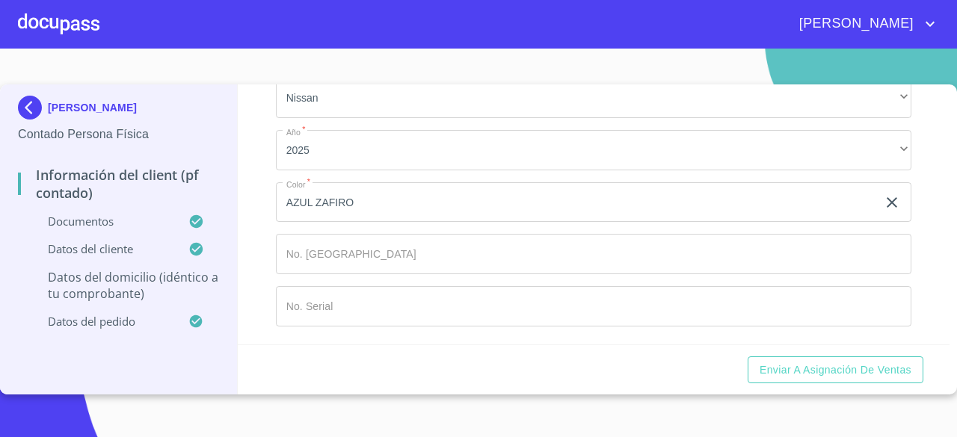
type input "$2,500"
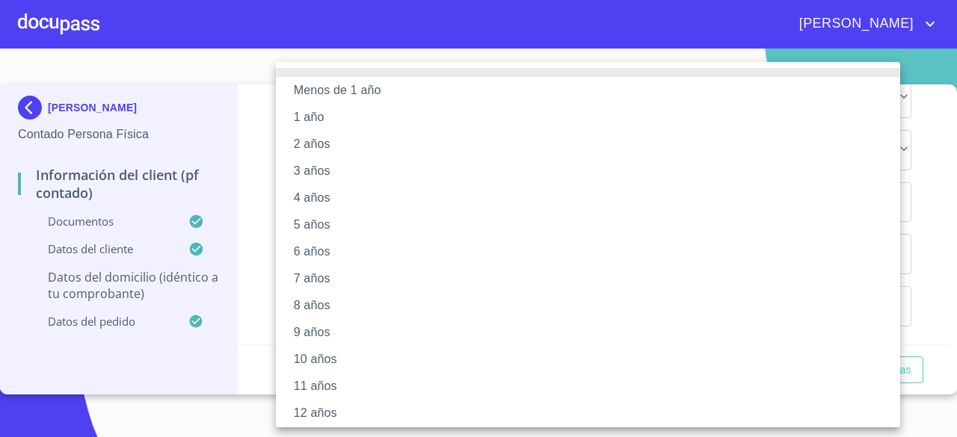
click at [342, 139] on li "2 años" at bounding box center [593, 144] width 635 height 27
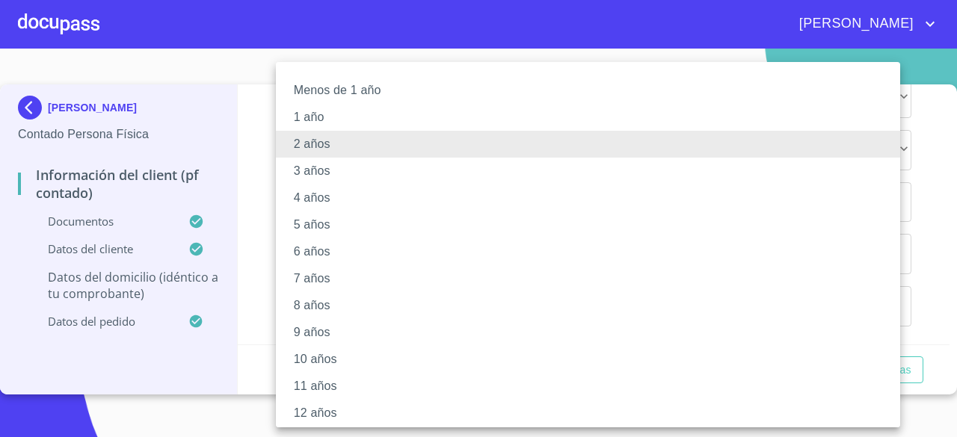
click at [259, 183] on div at bounding box center [478, 218] width 957 height 437
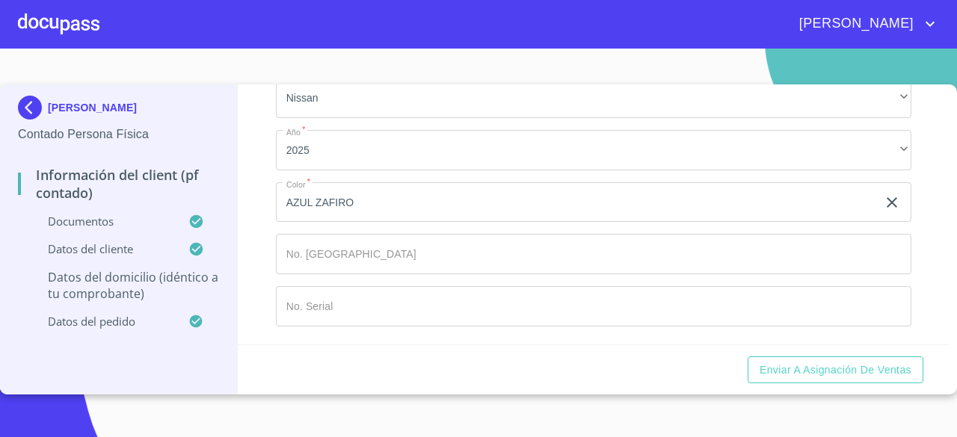
scroll to position [4575, 0]
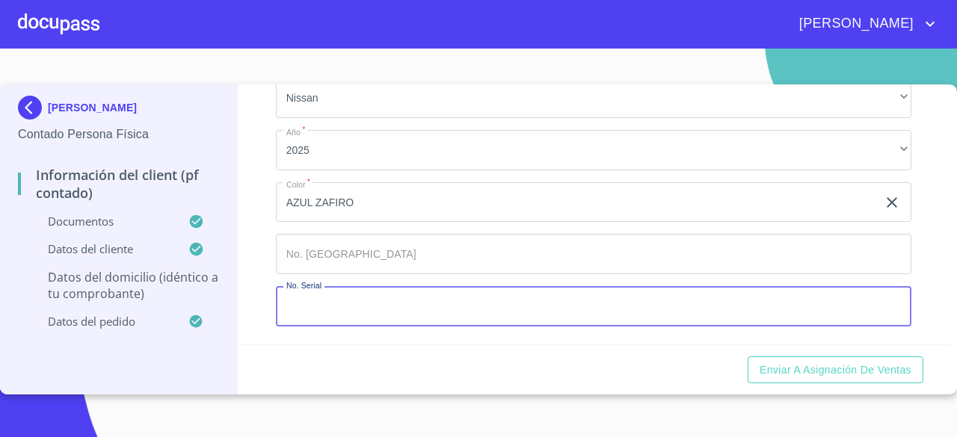
click at [336, 296] on input "Documento de identificación   *" at bounding box center [593, 306] width 635 height 40
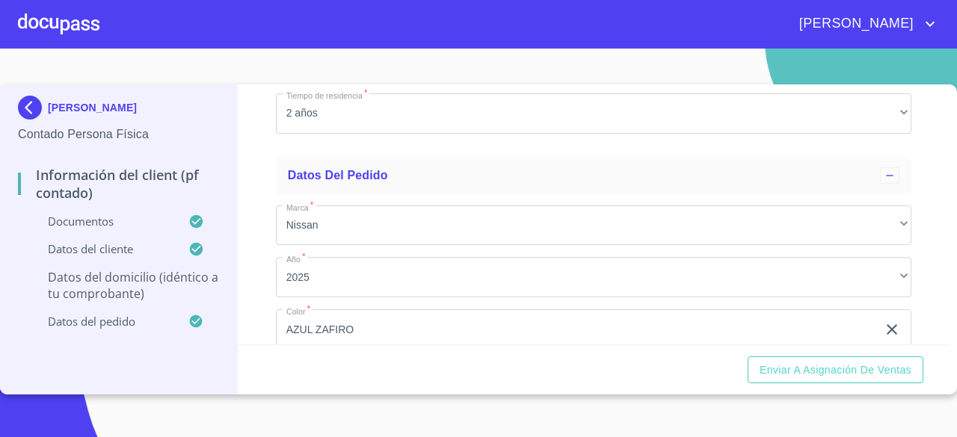
scroll to position [3828, 0]
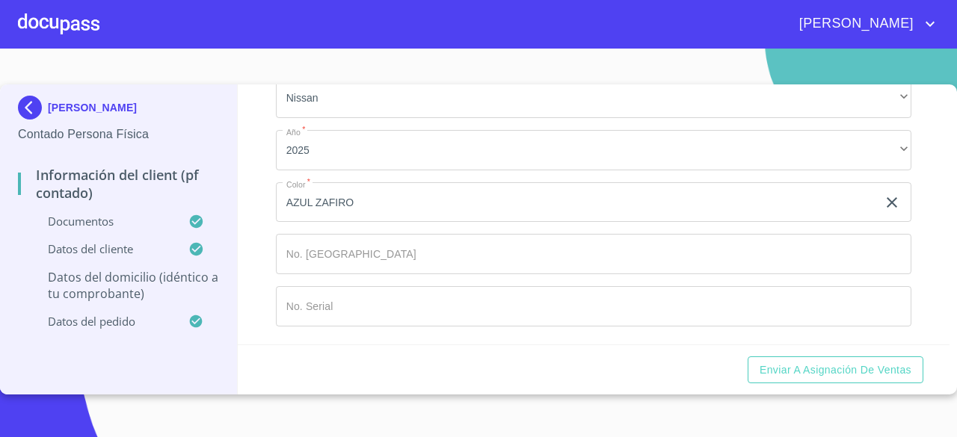
type input "AMERICAS Y JAVIER MINA"
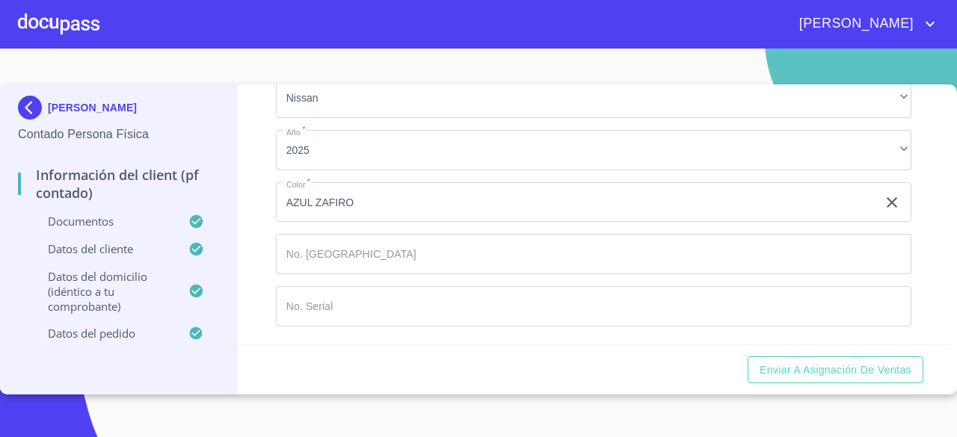
click at [115, 287] on p "Datos del domicilio (idéntico a tu comprobante)" at bounding box center [103, 291] width 170 height 45
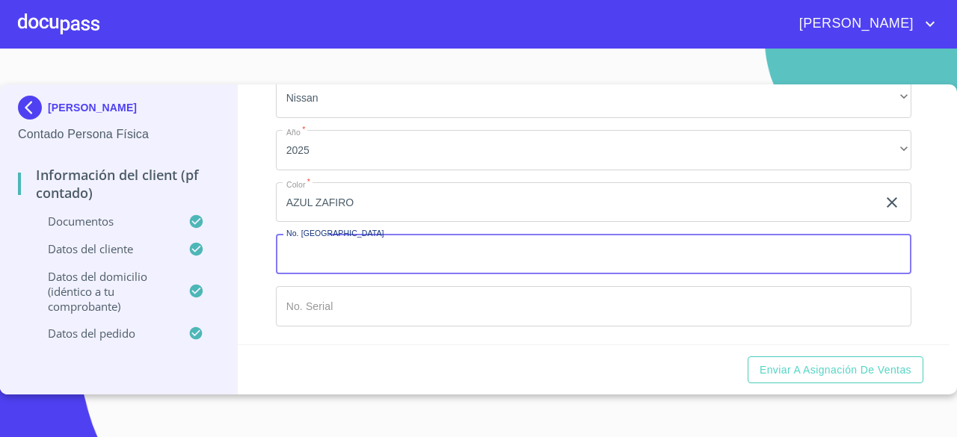
click at [374, 247] on input "Documento de identificación   *" at bounding box center [593, 254] width 635 height 40
click at [354, 253] on input "Documento de identificación   *" at bounding box center [593, 254] width 635 height 40
click at [424, 253] on input "Documento de identificación   *" at bounding box center [593, 254] width 635 height 40
